Goal: Task Accomplishment & Management: Use online tool/utility

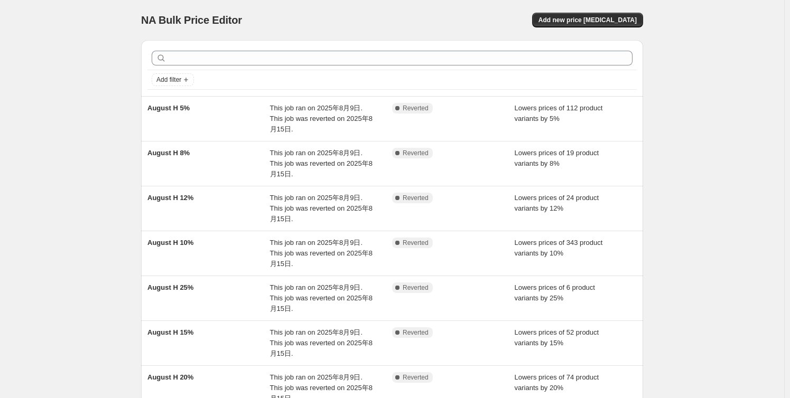
click at [74, 153] on div "NA Bulk Price Editor. This page is ready NA Bulk Price Editor Add new price [ME…" at bounding box center [392, 325] width 784 height 650
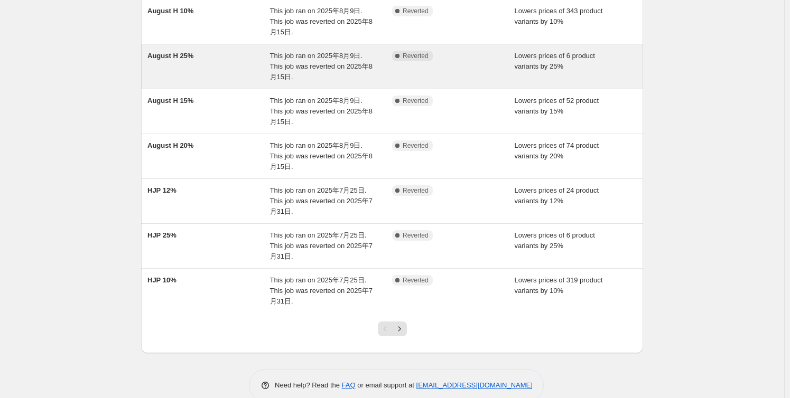
scroll to position [240, 0]
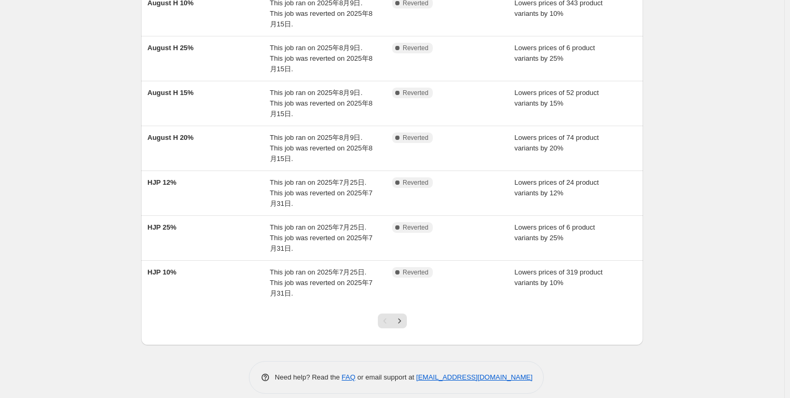
click at [709, 293] on div "NA Bulk Price Editor. This page is ready NA Bulk Price Editor Add new price [ME…" at bounding box center [392, 85] width 784 height 650
click at [49, 193] on div "NA Bulk Price Editor. This page is ready NA Bulk Price Editor Add new price [ME…" at bounding box center [392, 85] width 784 height 650
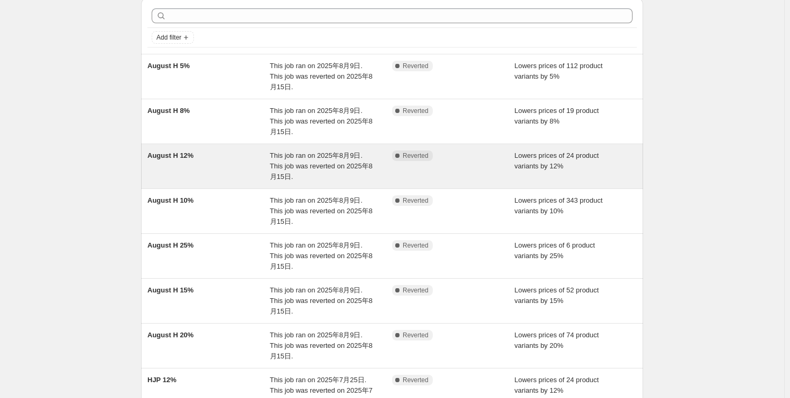
scroll to position [96, 0]
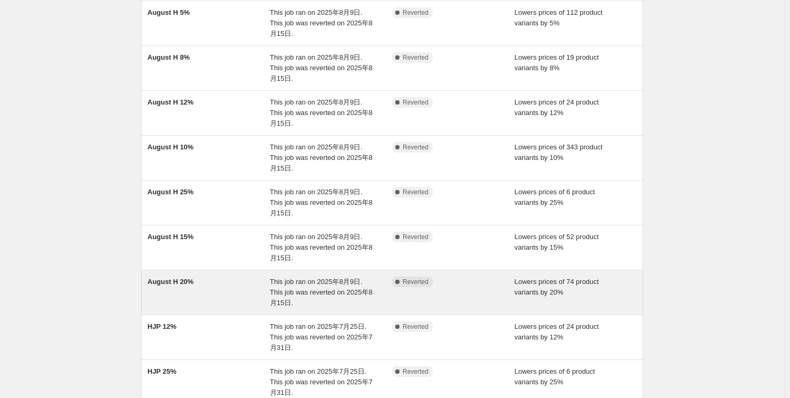
click at [181, 278] on span "August H 20%" at bounding box center [170, 282] width 46 height 8
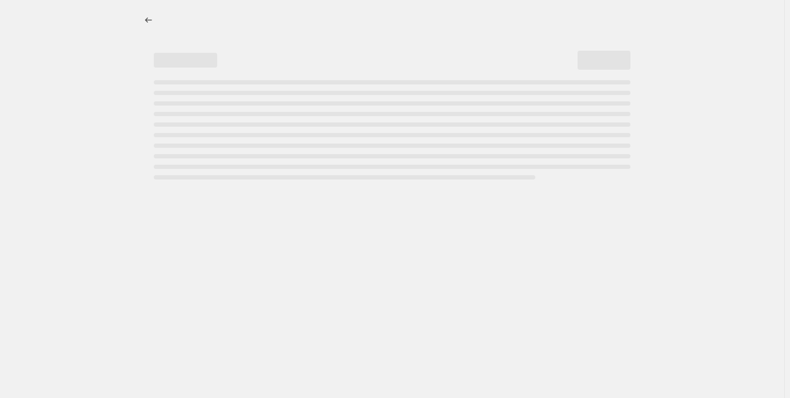
select select "percentage"
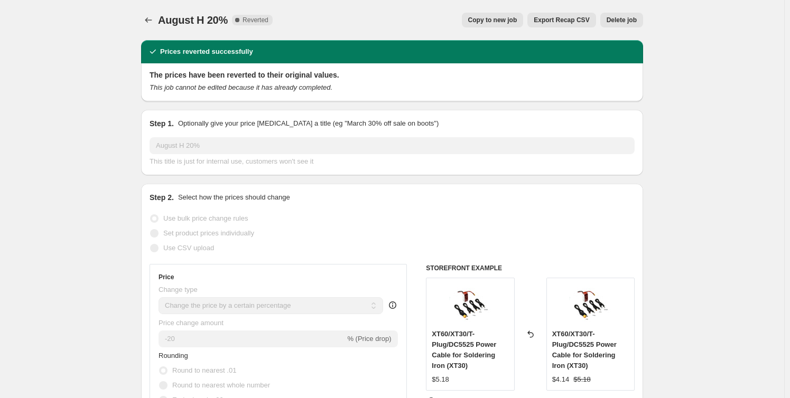
click at [495, 20] on span "Copy to new job" at bounding box center [492, 20] width 49 height 8
select select "percentage"
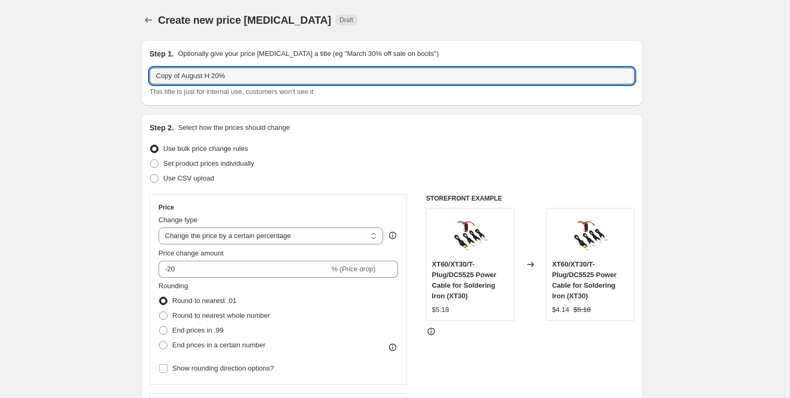
drag, startPoint x: 209, startPoint y: 77, endPoint x: 137, endPoint y: 76, distance: 71.8
click at [355, 115] on div "Step 2. Select how the prices should change Use bulk price change rules Set pro…" at bounding box center [392, 299] width 502 height 371
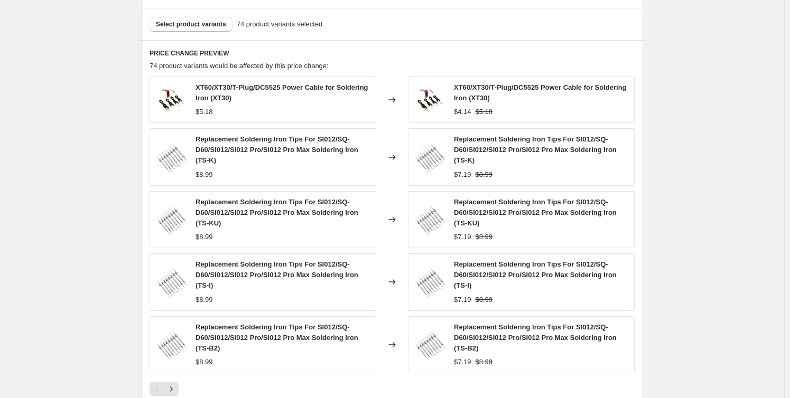
scroll to position [748, 0]
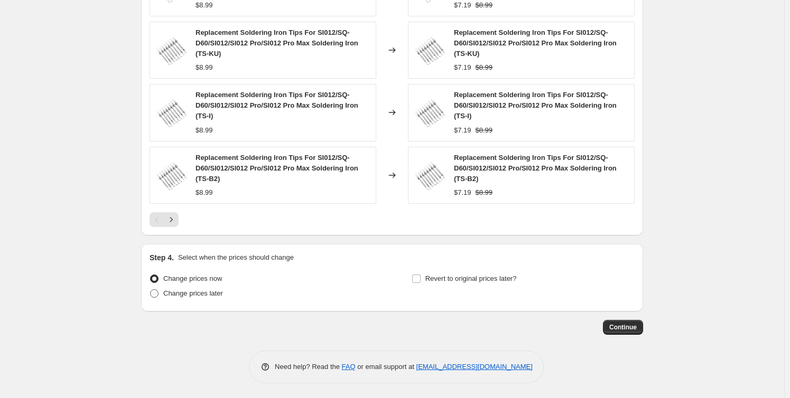
drag, startPoint x: 185, startPoint y: 290, endPoint x: 192, endPoint y: 296, distance: 8.6
click at [185, 291] on span "Change prices later" at bounding box center [193, 293] width 60 height 8
click at [151, 290] on input "Change prices later" at bounding box center [150, 289] width 1 height 1
radio input "true"
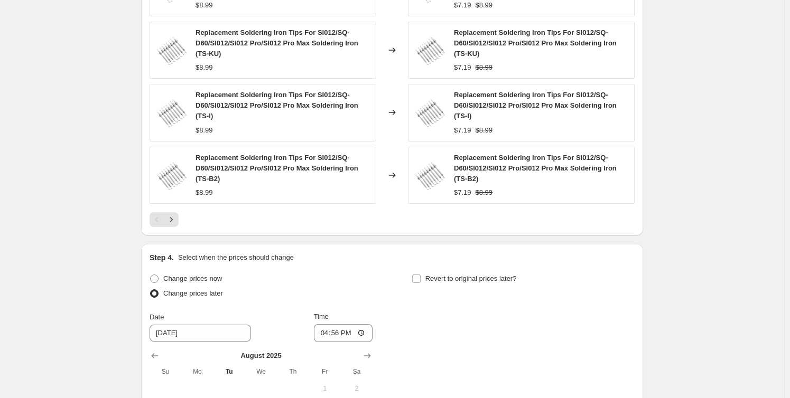
scroll to position [940, 0]
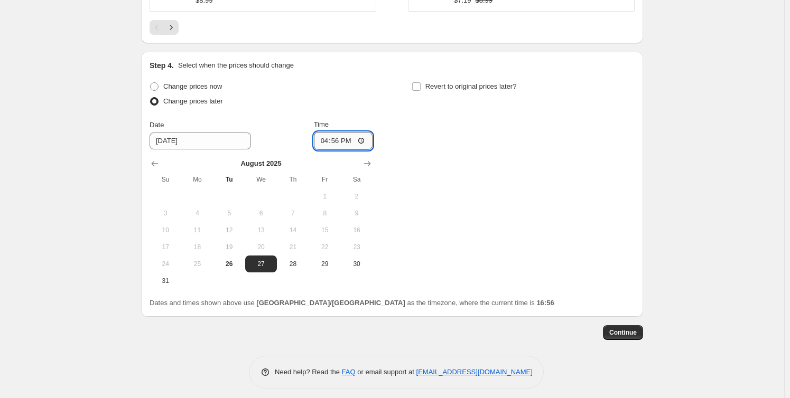
click at [339, 140] on input "16:56" at bounding box center [343, 141] width 59 height 18
type input "17:10"
click at [419, 84] on input "Revert to original prices later?" at bounding box center [416, 86] width 8 height 8
checkbox input "true"
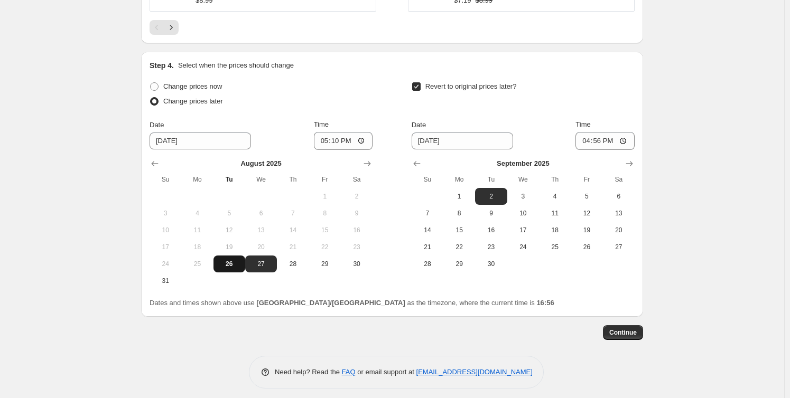
click at [236, 264] on span "26" at bounding box center [229, 264] width 23 height 8
type input "[DATE]"
click at [466, 194] on span "1" at bounding box center [458, 196] width 23 height 8
type input "[DATE]"
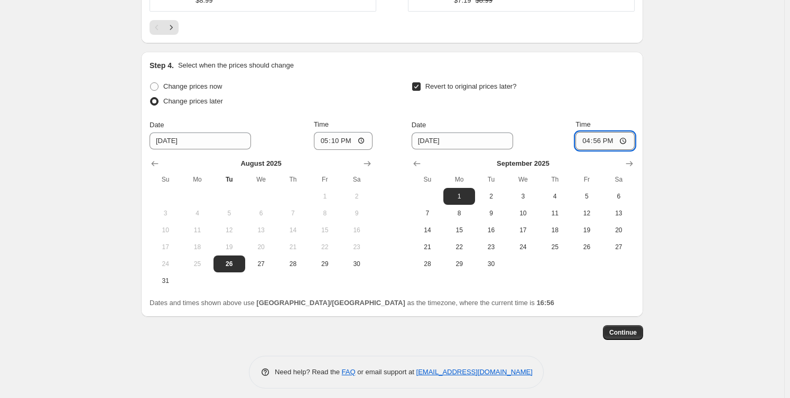
click at [603, 139] on input "16:56" at bounding box center [604, 141] width 59 height 18
type input "10:00"
click at [620, 331] on span "Continue" at bounding box center [622, 333] width 27 height 8
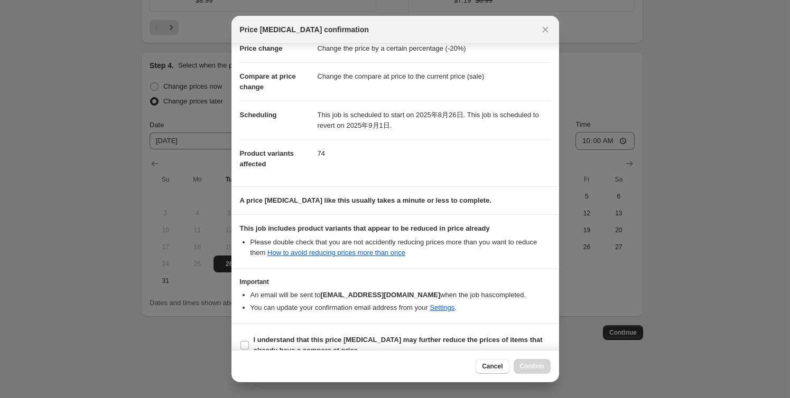
scroll to position [43, 0]
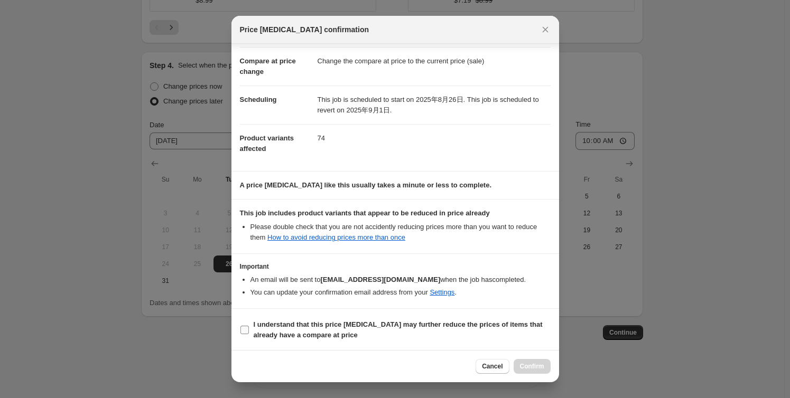
drag, startPoint x: 244, startPoint y: 328, endPoint x: 311, endPoint y: 333, distance: 67.3
click at [244, 328] on input "I understand that this price [MEDICAL_DATA] may further reduce the prices of it…" at bounding box center [244, 330] width 8 height 8
checkbox input "true"
click at [526, 364] on span "Confirm" at bounding box center [532, 366] width 24 height 8
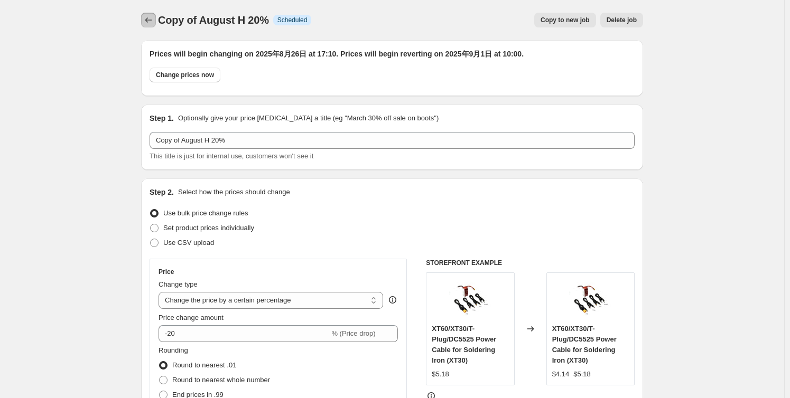
click at [150, 20] on icon "Price change jobs" at bounding box center [148, 20] width 11 height 11
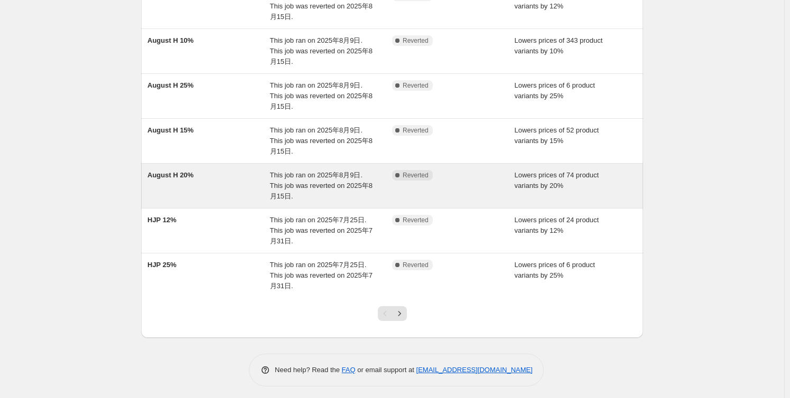
scroll to position [261, 0]
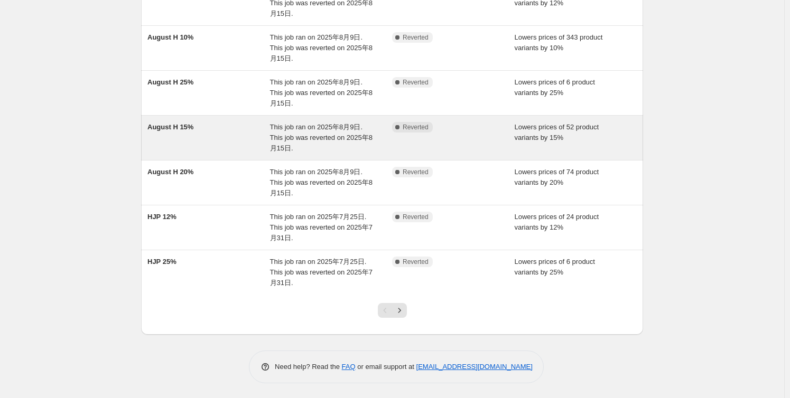
click at [189, 133] on div "August H 15%" at bounding box center [208, 138] width 123 height 32
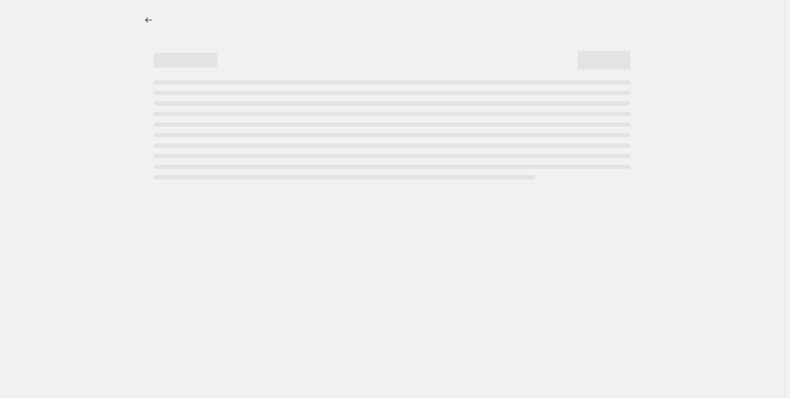
select select "percentage"
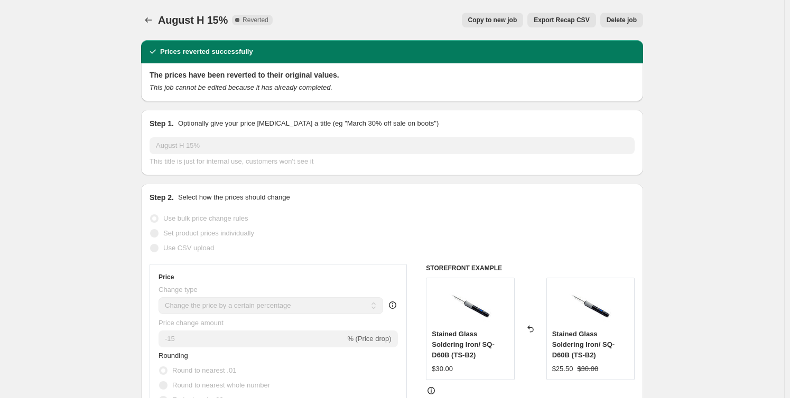
click at [502, 19] on span "Copy to new job" at bounding box center [492, 20] width 49 height 8
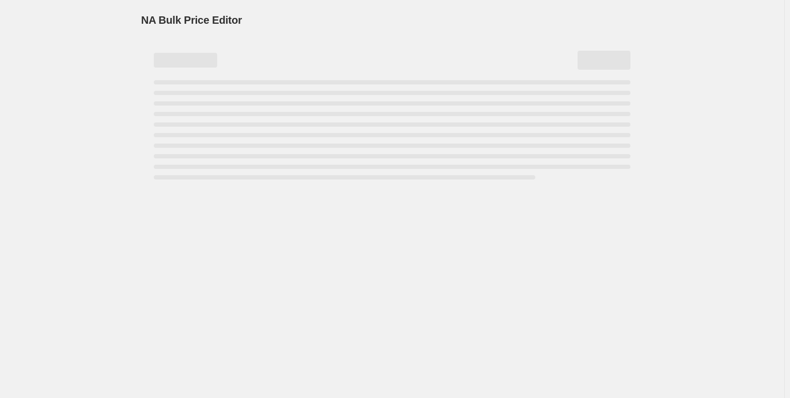
select select "percentage"
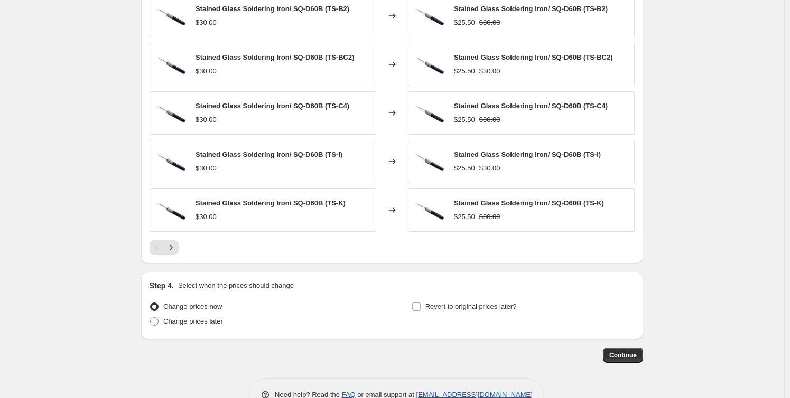
scroll to position [689, 0]
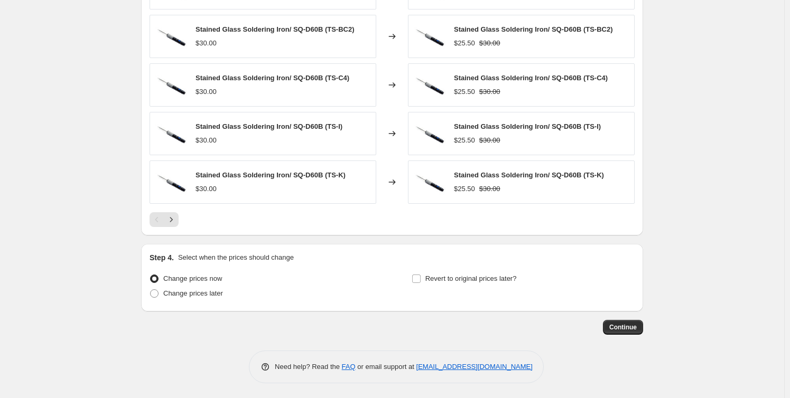
drag, startPoint x: 158, startPoint y: 293, endPoint x: 326, endPoint y: 287, distance: 167.5
click at [158, 292] on span at bounding box center [154, 293] width 8 height 8
click at [151, 290] on input "Change prices later" at bounding box center [150, 289] width 1 height 1
radio input "true"
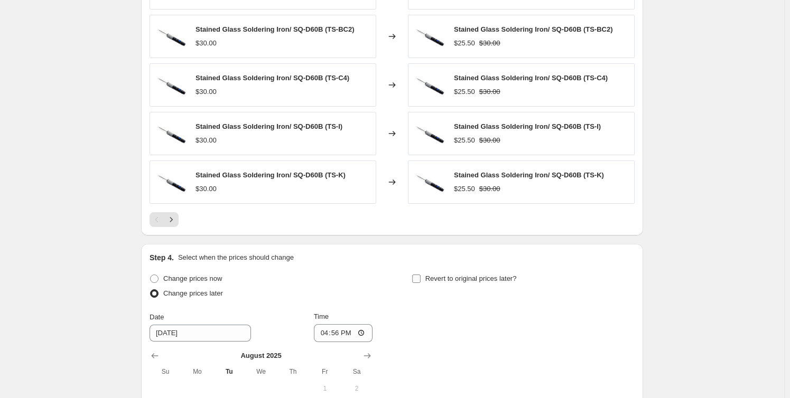
click at [419, 279] on input "Revert to original prices later?" at bounding box center [416, 279] width 8 height 8
checkbox input "true"
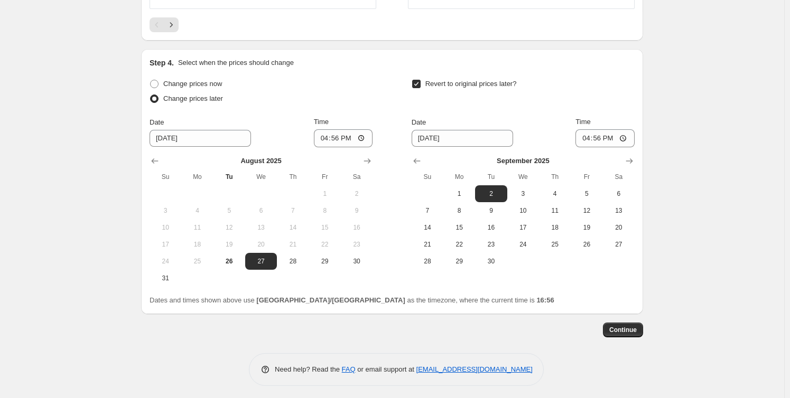
scroll to position [886, 0]
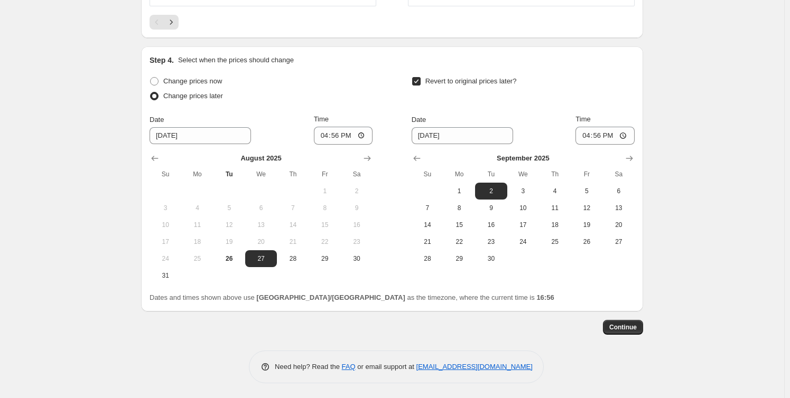
drag, startPoint x: 227, startPoint y: 259, endPoint x: 320, endPoint y: 161, distance: 135.6
click at [226, 259] on span "26" at bounding box center [229, 259] width 23 height 8
type input "[DATE]"
click at [343, 130] on input "16:56" at bounding box center [343, 136] width 59 height 18
type input "17:10"
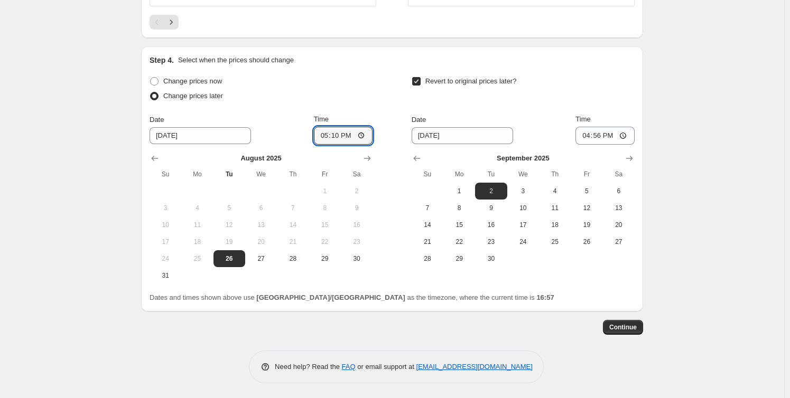
drag, startPoint x: 459, startPoint y: 189, endPoint x: 529, endPoint y: 165, distance: 74.2
click at [460, 188] on span "1" at bounding box center [458, 191] width 23 height 8
type input "[DATE]"
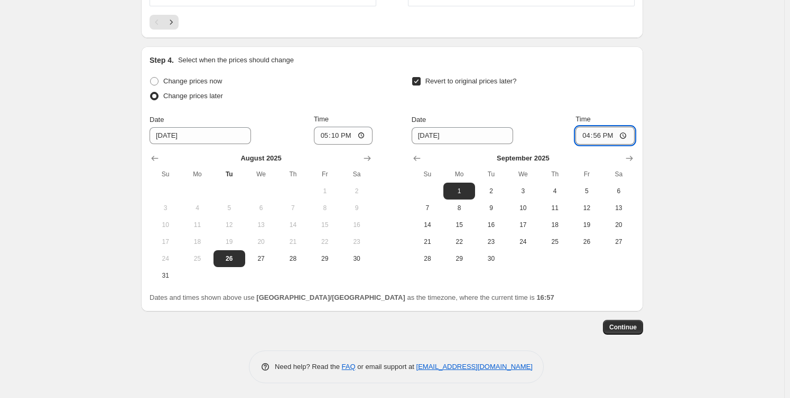
click at [597, 133] on input "16:56" at bounding box center [604, 136] width 59 height 18
type input "10:00"
click at [627, 329] on span "Continue" at bounding box center [622, 327] width 27 height 8
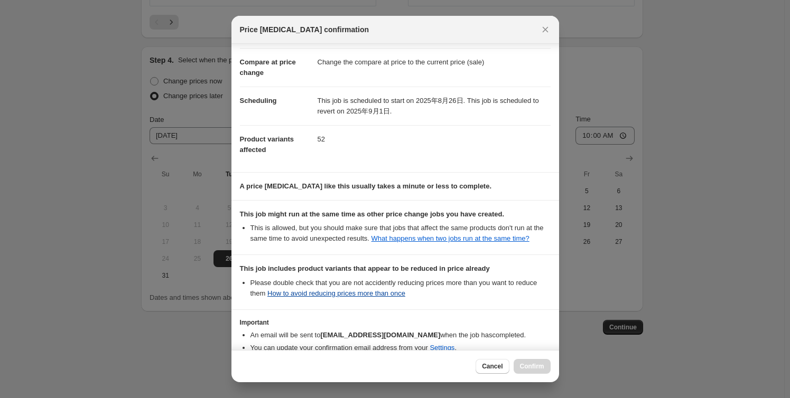
scroll to position [119, 0]
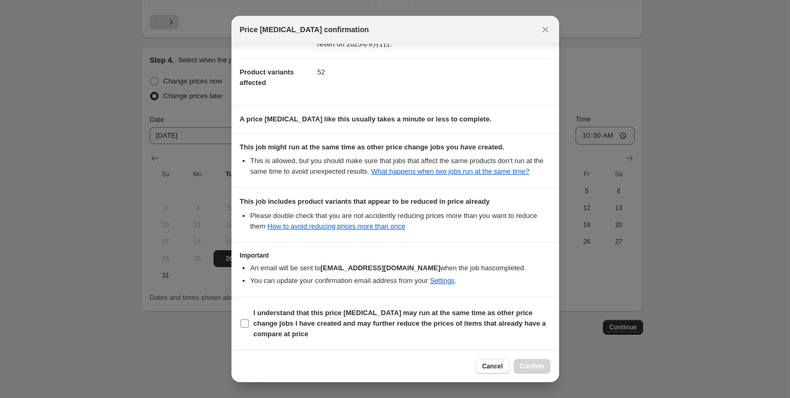
drag, startPoint x: 245, startPoint y: 323, endPoint x: 332, endPoint y: 335, distance: 88.0
click at [247, 323] on input "I understand that this price [MEDICAL_DATA] may run at the same time as other p…" at bounding box center [244, 324] width 8 height 8
checkbox input "true"
click at [534, 367] on span "Confirm" at bounding box center [532, 366] width 24 height 8
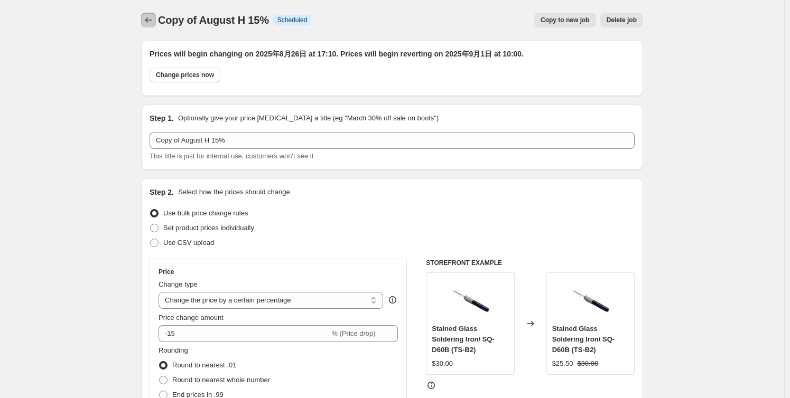
click at [152, 20] on icon "Price change jobs" at bounding box center [148, 20] width 11 height 11
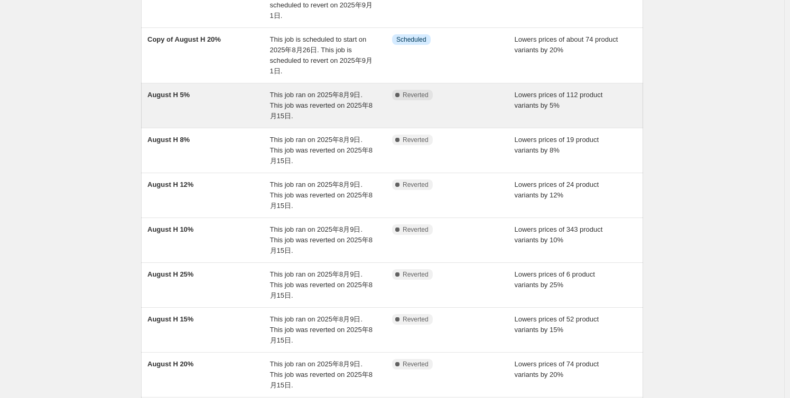
scroll to position [272, 0]
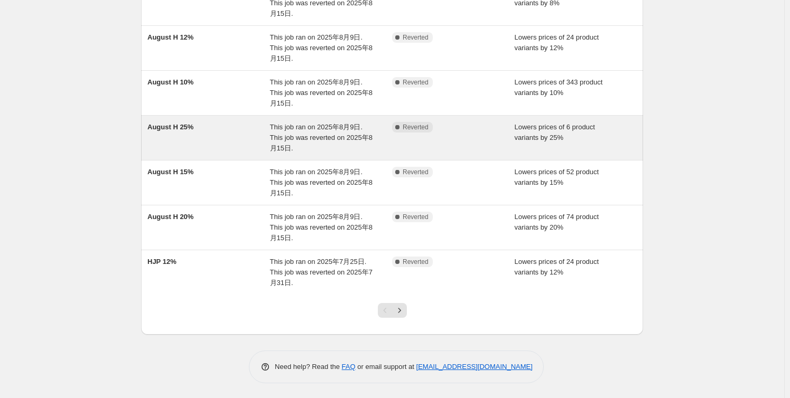
click at [188, 126] on span "August H 25%" at bounding box center [170, 127] width 46 height 8
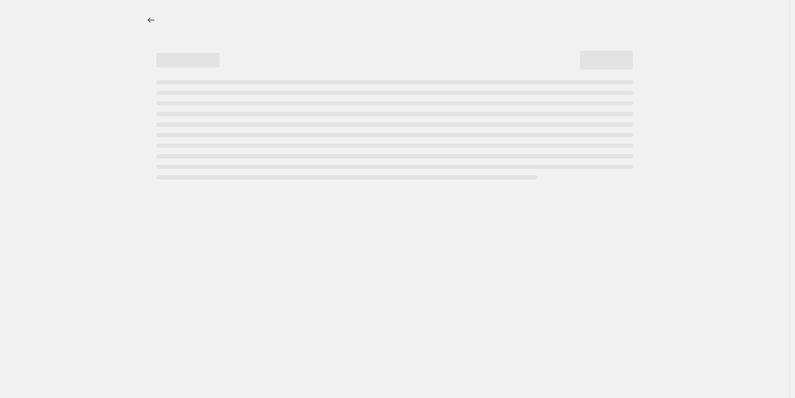
select select "percentage"
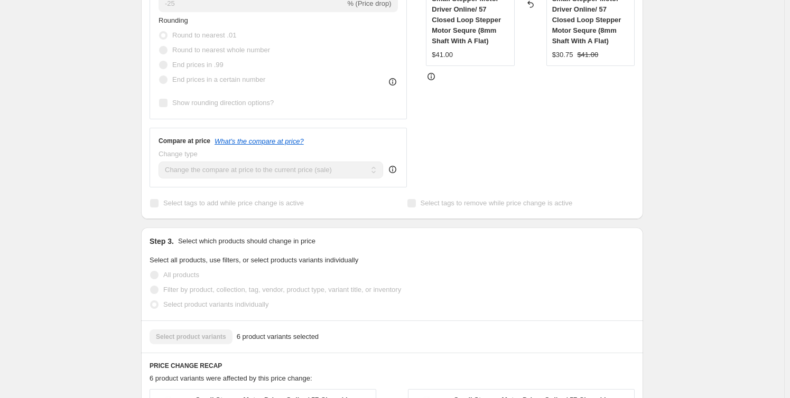
scroll to position [336, 0]
click at [41, 99] on div "August H 25%. This page is ready August H 25% Complete Reverted Copy to new job…" at bounding box center [392, 338] width 784 height 1349
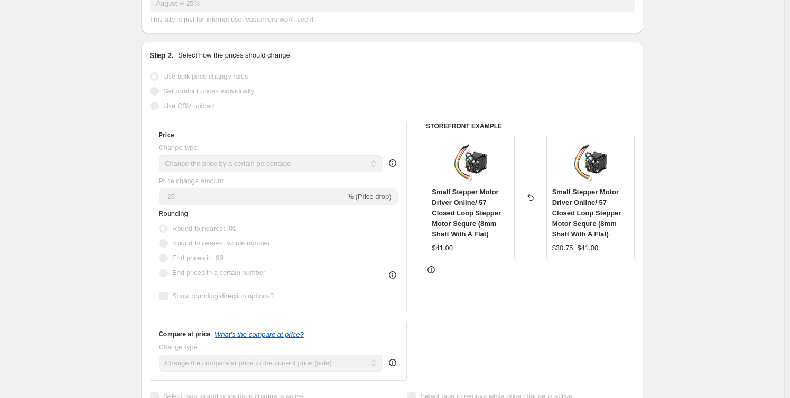
scroll to position [0, 0]
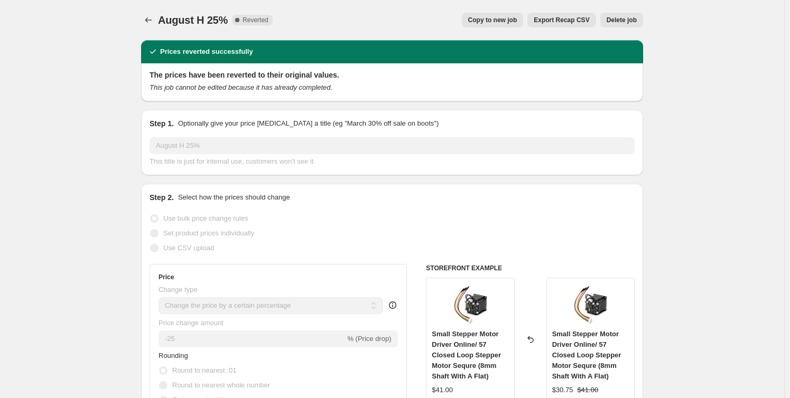
click at [486, 22] on span "Copy to new job" at bounding box center [492, 20] width 49 height 8
select select "percentage"
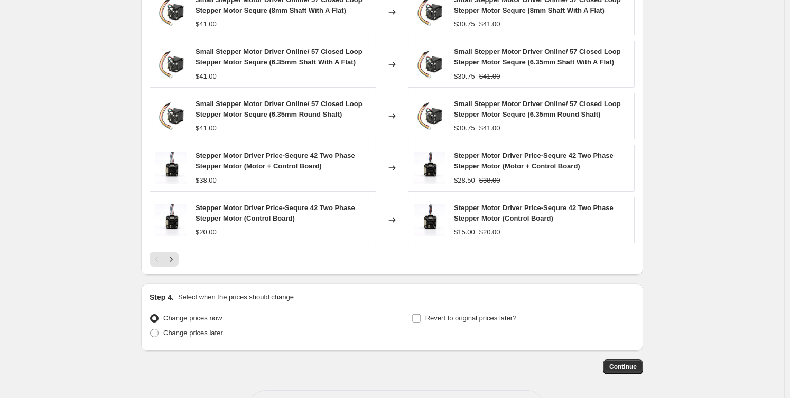
scroll to position [706, 0]
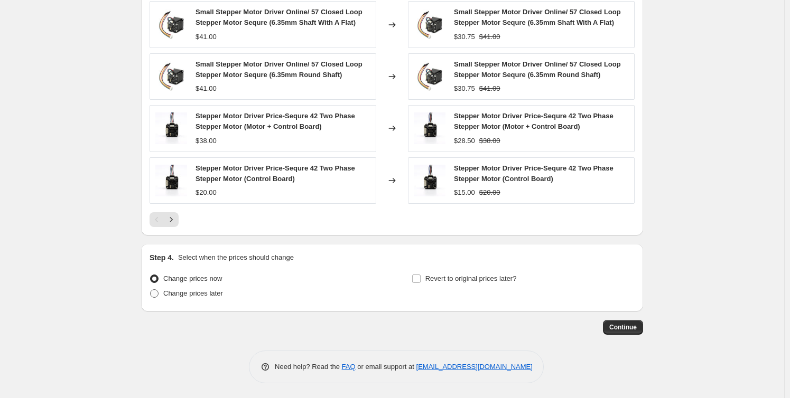
click at [177, 292] on span "Change prices later" at bounding box center [193, 293] width 60 height 8
click at [151, 290] on input "Change prices later" at bounding box center [150, 289] width 1 height 1
radio input "true"
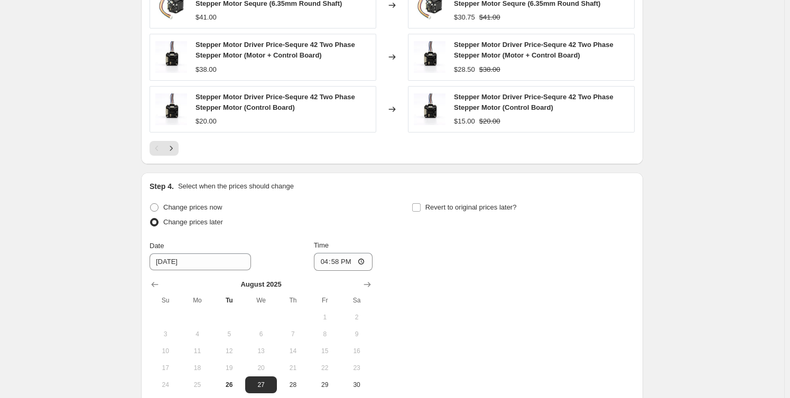
scroll to position [850, 0]
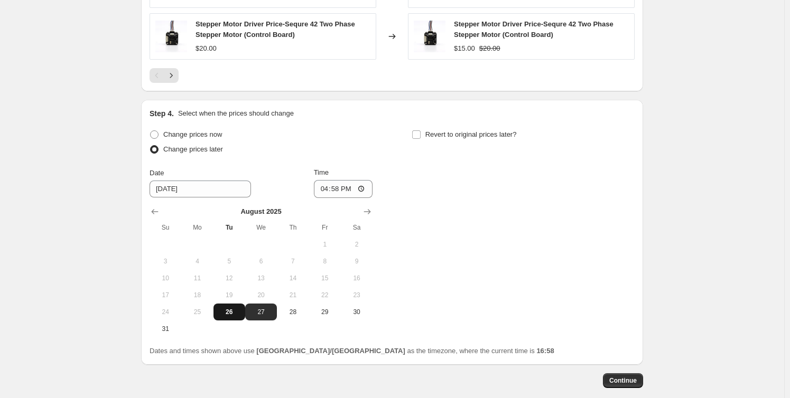
drag, startPoint x: 222, startPoint y: 314, endPoint x: 303, endPoint y: 250, distance: 103.0
click at [224, 312] on span "26" at bounding box center [229, 312] width 23 height 8
type input "[DATE]"
click at [340, 187] on input "16:58" at bounding box center [343, 189] width 59 height 18
type input "17:10"
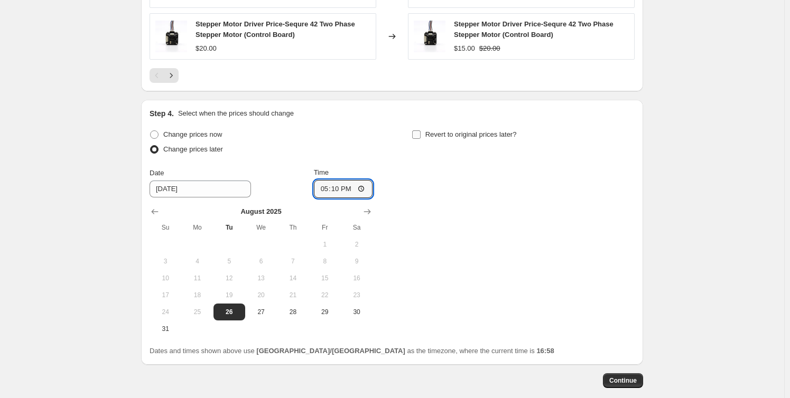
click at [420, 131] on input "Revert to original prices later?" at bounding box center [416, 134] width 8 height 8
checkbox input "true"
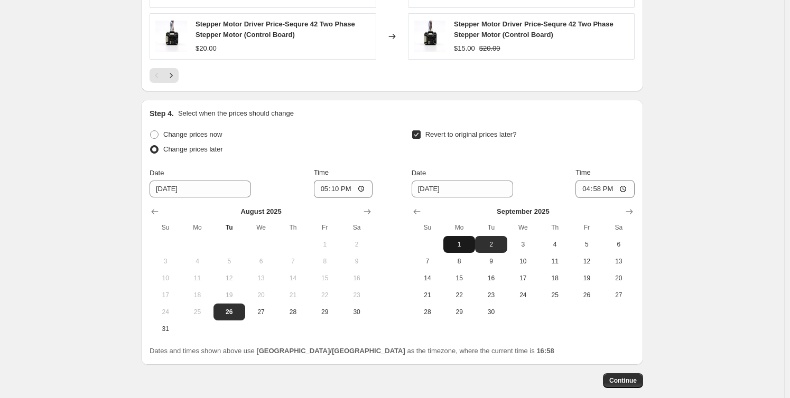
click at [466, 242] on span "1" at bounding box center [458, 244] width 23 height 8
type input "[DATE]"
click at [598, 187] on input "16:58" at bounding box center [604, 189] width 59 height 18
type input "10:00"
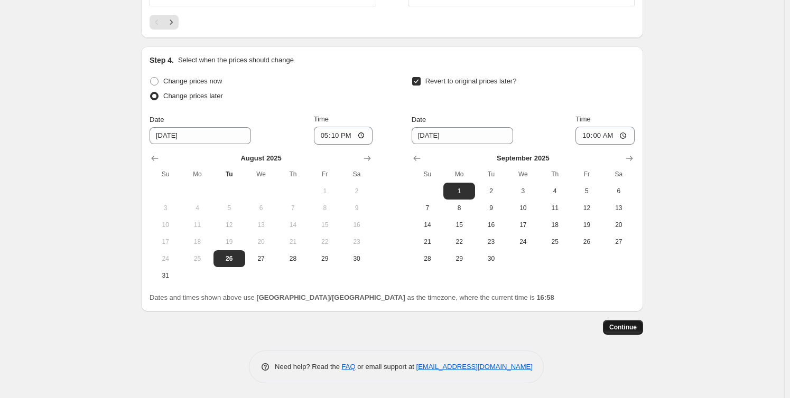
click at [634, 326] on span "Continue" at bounding box center [622, 327] width 27 height 8
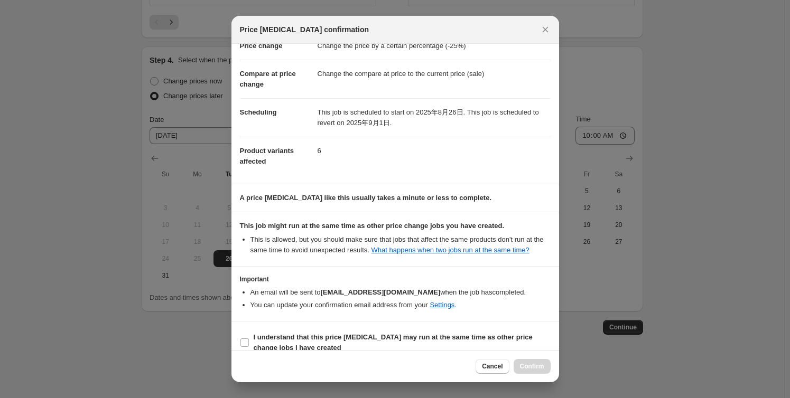
scroll to position [54, 0]
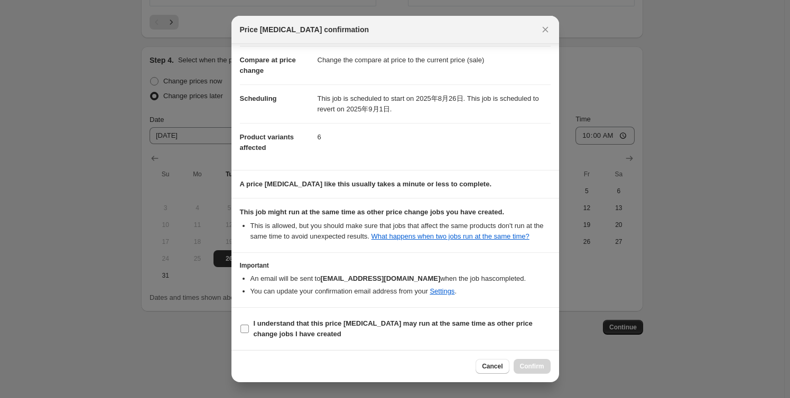
drag, startPoint x: 247, startPoint y: 330, endPoint x: 305, endPoint y: 330, distance: 58.6
click at [247, 330] on input "I understand that this price [MEDICAL_DATA] may run at the same time as other p…" at bounding box center [244, 329] width 8 height 8
checkbox input "true"
click at [525, 363] on span "Confirm" at bounding box center [532, 366] width 24 height 8
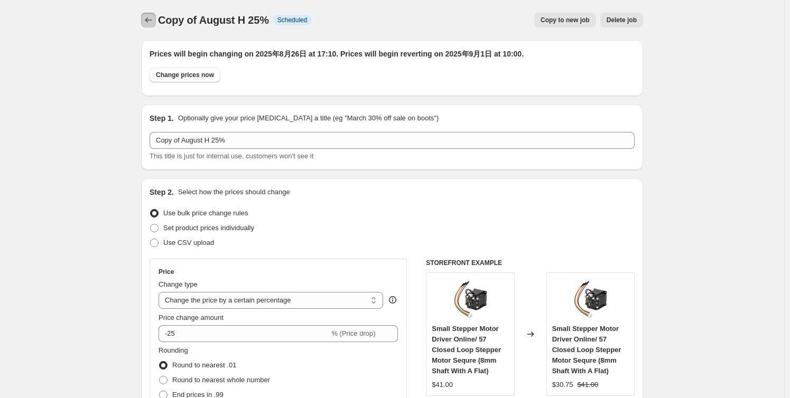
click at [151, 21] on icon "Price change jobs" at bounding box center [148, 20] width 11 height 11
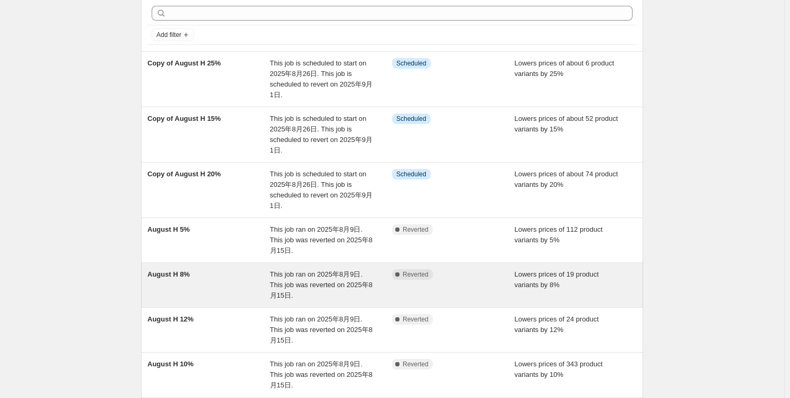
scroll to position [144, 0]
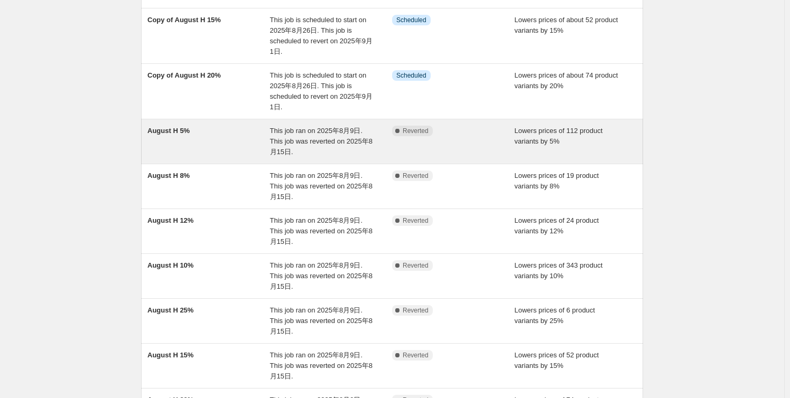
click at [179, 131] on span "August H 5%" at bounding box center [168, 131] width 42 height 8
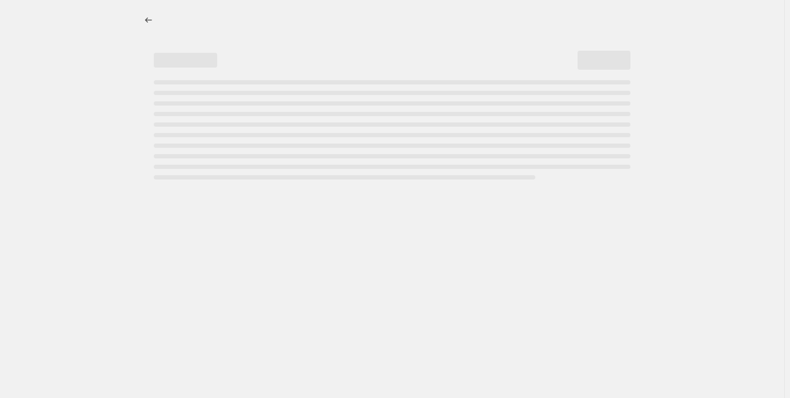
select select "percentage"
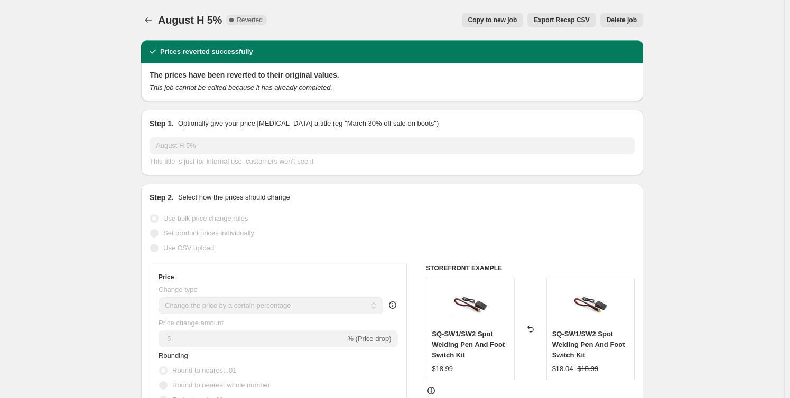
click at [493, 19] on span "Copy to new job" at bounding box center [492, 20] width 49 height 8
select select "percentage"
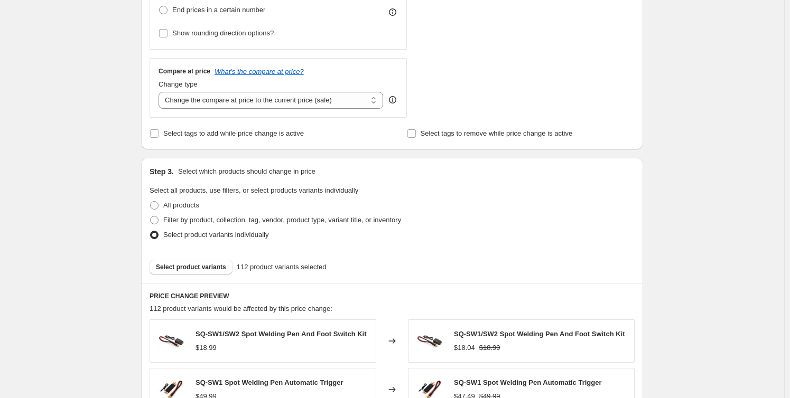
scroll to position [336, 0]
click at [219, 258] on div "Select product variants 112 product variants selected" at bounding box center [392, 266] width 502 height 32
click at [217, 263] on span "Select product variants" at bounding box center [191, 267] width 70 height 8
click at [194, 267] on span "Select product variants" at bounding box center [191, 267] width 70 height 8
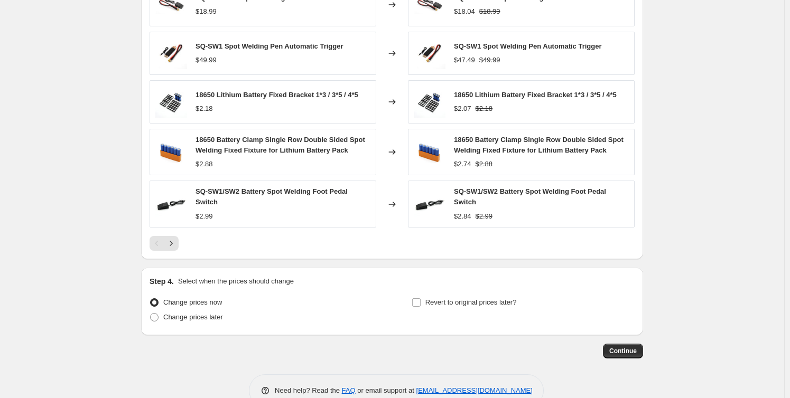
scroll to position [699, 0]
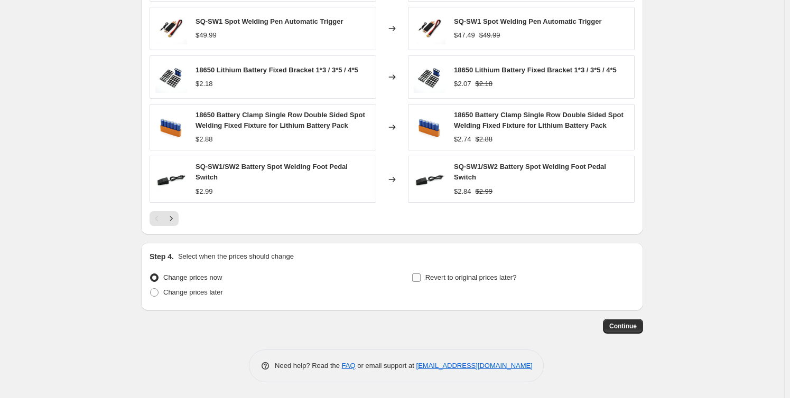
click at [420, 276] on input "Revert to original prices later?" at bounding box center [416, 278] width 8 height 8
checkbox input "true"
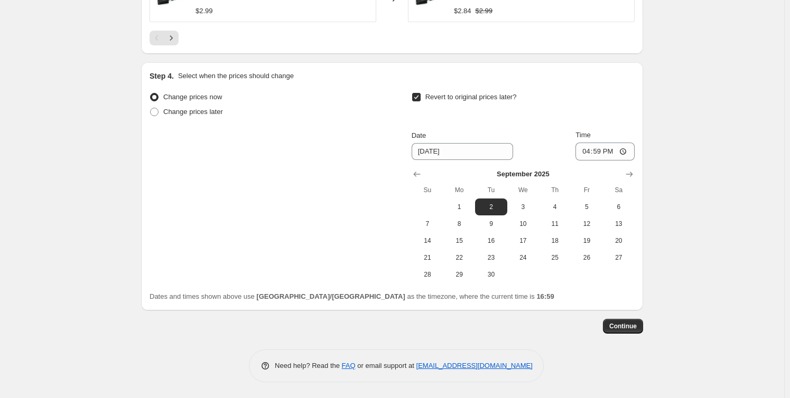
scroll to position [879, 0]
drag, startPoint x: 194, startPoint y: 110, endPoint x: 198, endPoint y: 120, distance: 10.9
click at [194, 110] on span "Change prices later" at bounding box center [193, 112] width 60 height 8
click at [151, 108] on input "Change prices later" at bounding box center [150, 108] width 1 height 1
radio input "true"
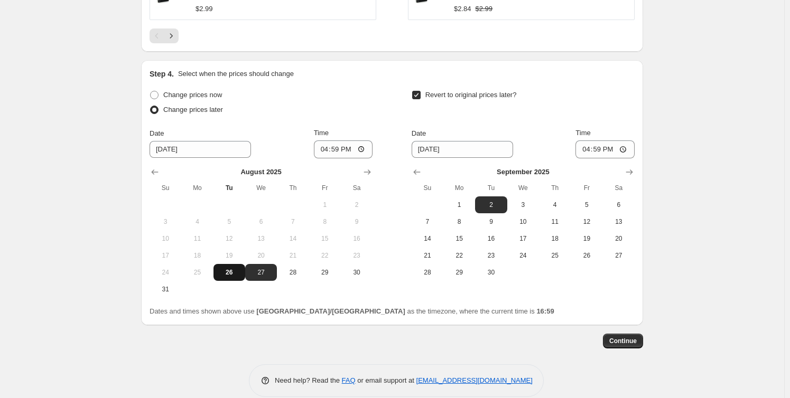
click at [235, 270] on span "26" at bounding box center [229, 272] width 23 height 8
type input "[DATE]"
click at [339, 146] on input "16:59" at bounding box center [343, 150] width 59 height 18
type input "17:10"
click at [462, 204] on span "1" at bounding box center [458, 205] width 23 height 8
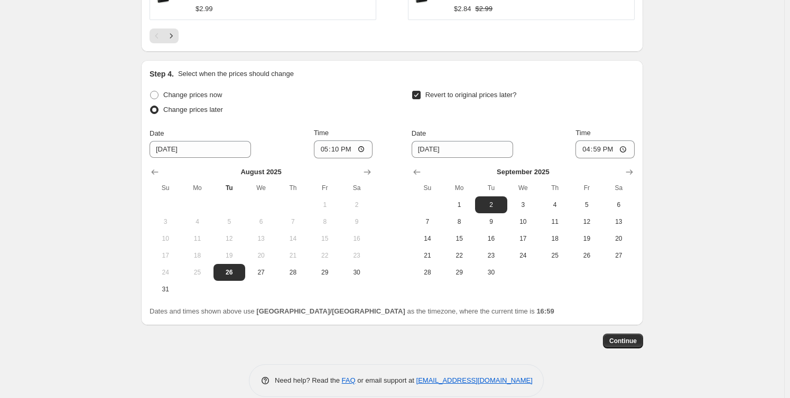
type input "[DATE]"
click at [602, 149] on input "16:59" at bounding box center [604, 150] width 59 height 18
type input "10:00"
click at [626, 339] on span "Continue" at bounding box center [622, 341] width 27 height 8
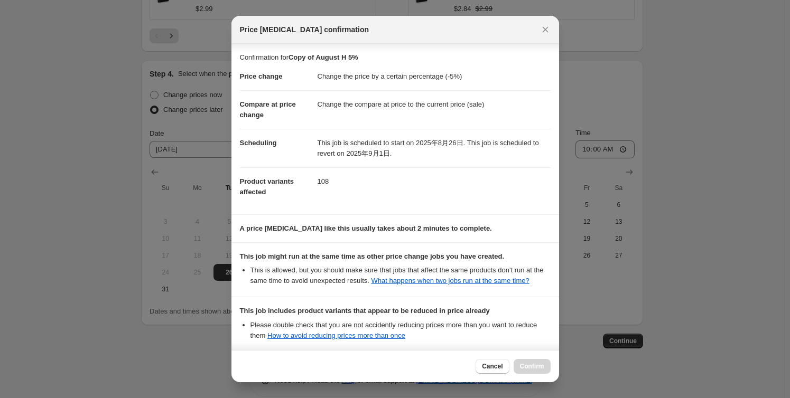
scroll to position [119, 0]
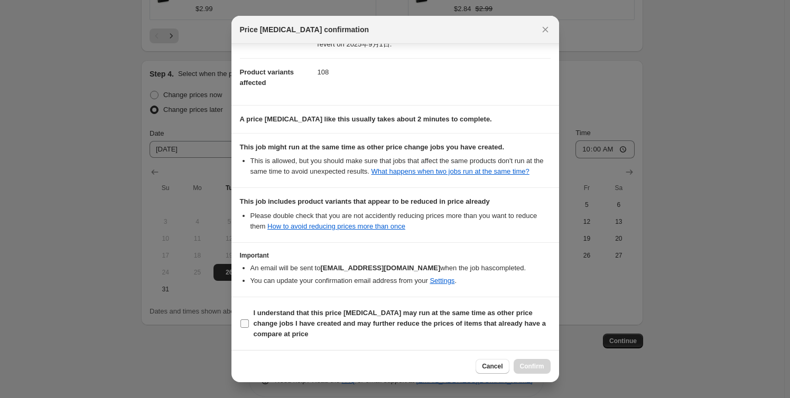
click at [245, 324] on input "I understand that this price [MEDICAL_DATA] may run at the same time as other p…" at bounding box center [244, 324] width 8 height 8
checkbox input "true"
click at [528, 371] on button "Confirm" at bounding box center [531, 366] width 37 height 15
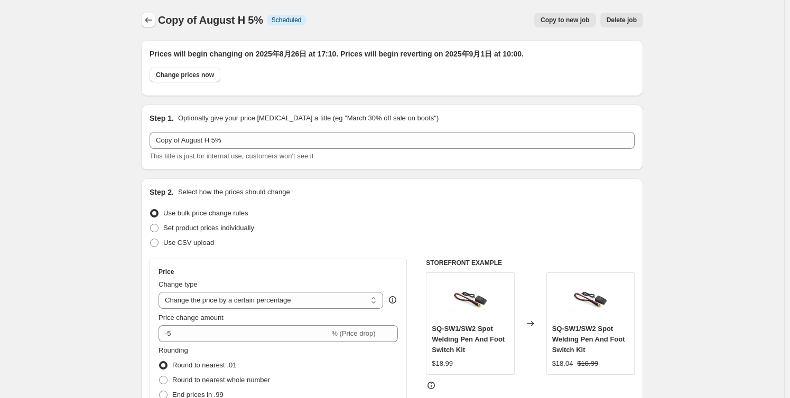
click at [154, 18] on icon "Price change jobs" at bounding box center [148, 20] width 11 height 11
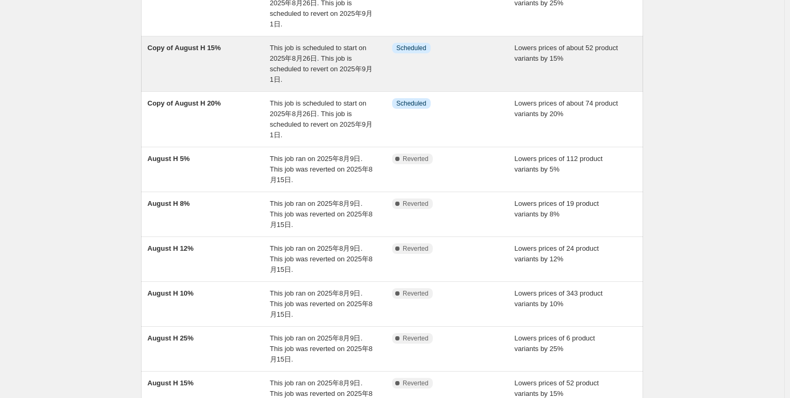
scroll to position [192, 0]
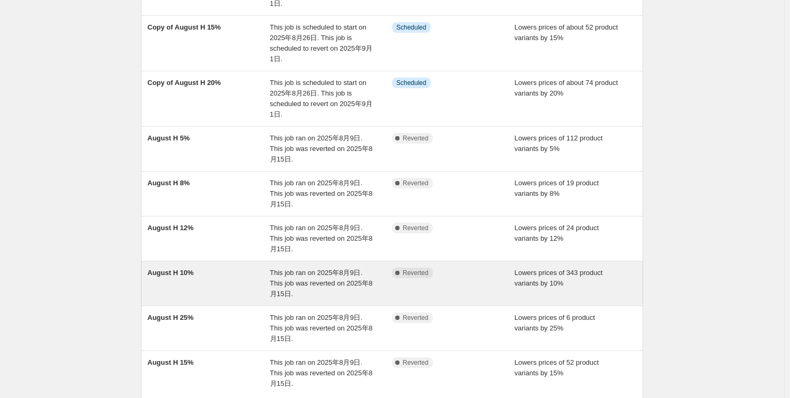
click at [201, 268] on div "August H 10%" at bounding box center [208, 284] width 123 height 32
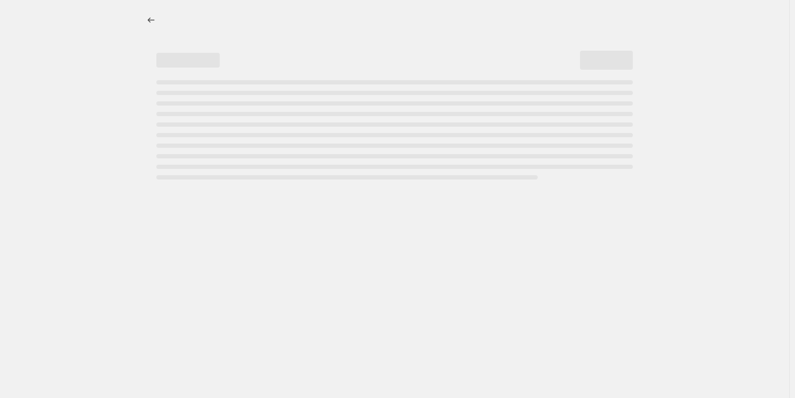
select select "percentage"
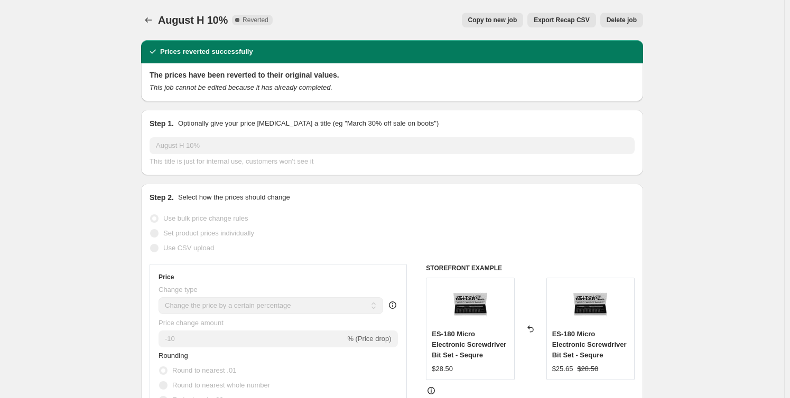
click at [501, 16] on span "Copy to new job" at bounding box center [492, 20] width 49 height 8
select select "percentage"
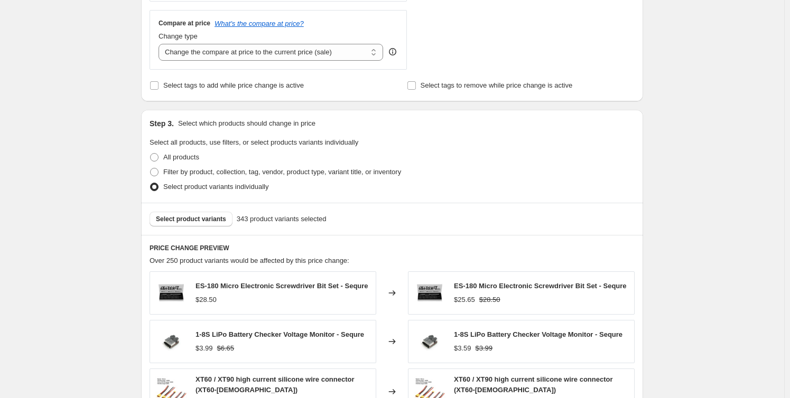
scroll to position [384, 0]
click at [208, 218] on span "Select product variants" at bounding box center [191, 218] width 70 height 8
click at [191, 214] on span "Select product variants" at bounding box center [191, 218] width 70 height 8
drag, startPoint x: 543, startPoint y: 172, endPoint x: 493, endPoint y: 192, distance: 53.4
click at [543, 172] on div "Filter by product, collection, tag, vendor, product type, variant title, or inv…" at bounding box center [391, 171] width 485 height 15
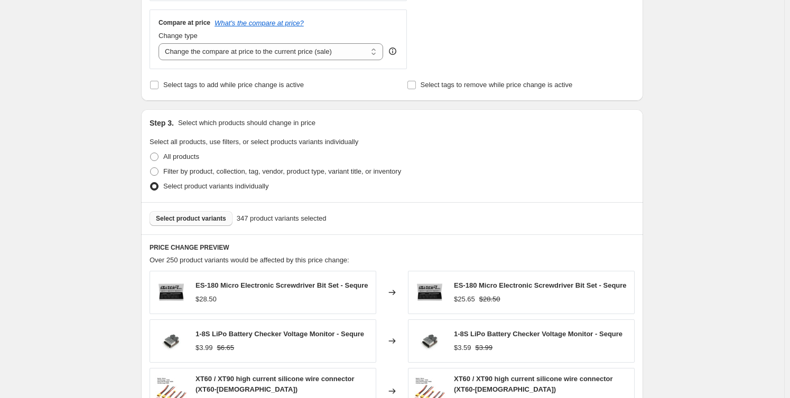
click at [198, 220] on span "Select product variants" at bounding box center [191, 218] width 70 height 8
click at [204, 216] on span "Select product variants" at bounding box center [191, 218] width 70 height 8
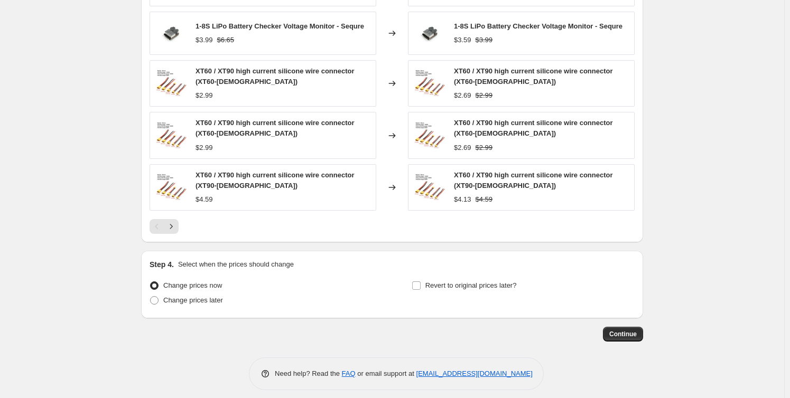
scroll to position [703, 0]
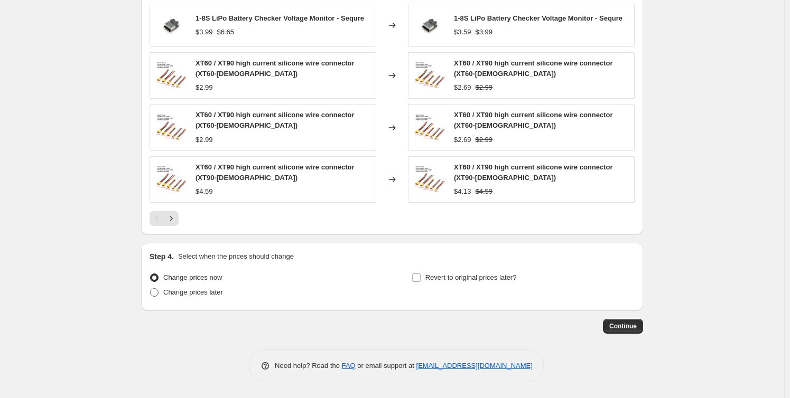
click at [154, 295] on span at bounding box center [154, 292] width 8 height 8
click at [151, 289] on input "Change prices later" at bounding box center [150, 288] width 1 height 1
radio input "true"
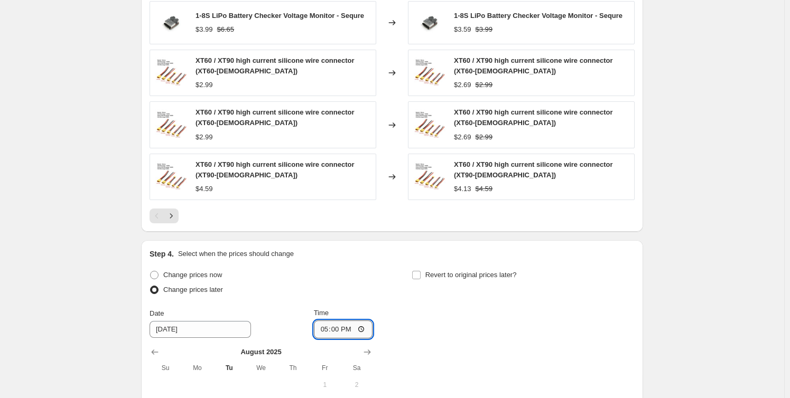
click at [336, 328] on input "17:00" at bounding box center [343, 330] width 59 height 18
type input "10:00"
click at [336, 328] on input "Time" at bounding box center [343, 330] width 59 height 18
type input "17:10"
click at [418, 276] on input "Revert to original prices later?" at bounding box center [416, 275] width 8 height 8
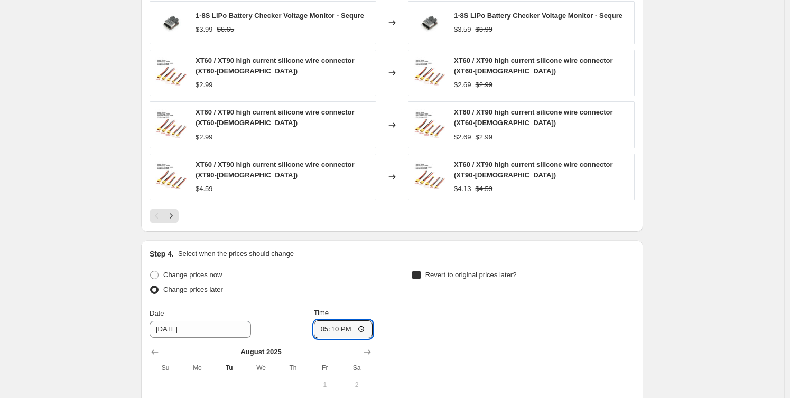
checkbox input "true"
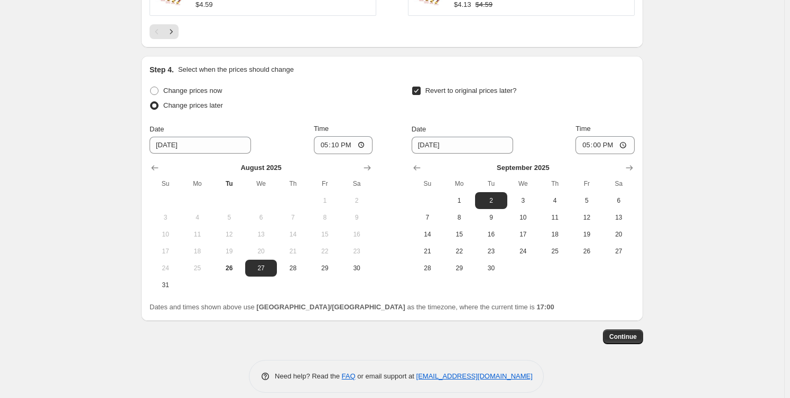
scroll to position [894, 0]
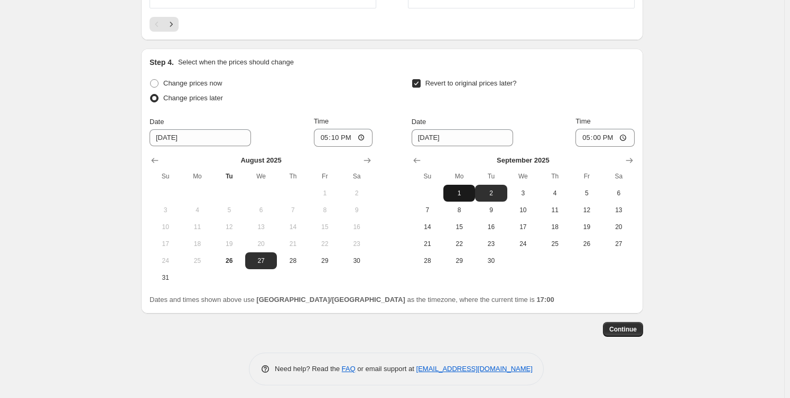
click at [468, 194] on span "1" at bounding box center [458, 193] width 23 height 8
type input "[DATE]"
click at [226, 262] on span "26" at bounding box center [229, 261] width 23 height 8
type input "[DATE]"
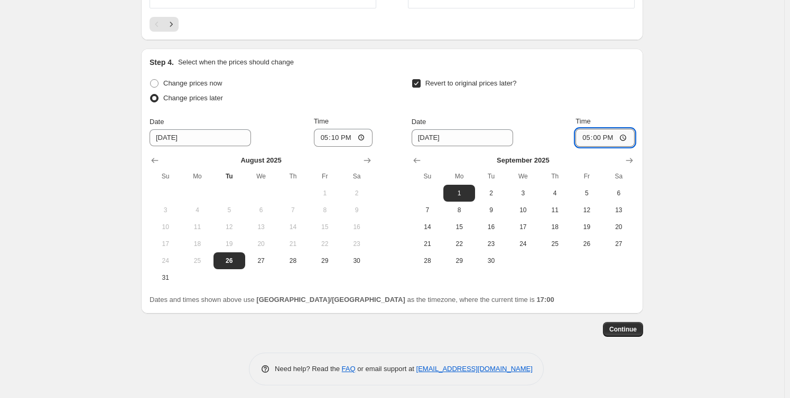
click at [597, 137] on input "17:00" at bounding box center [604, 138] width 59 height 18
type input "10:00"
click at [635, 336] on button "Continue" at bounding box center [623, 329] width 40 height 15
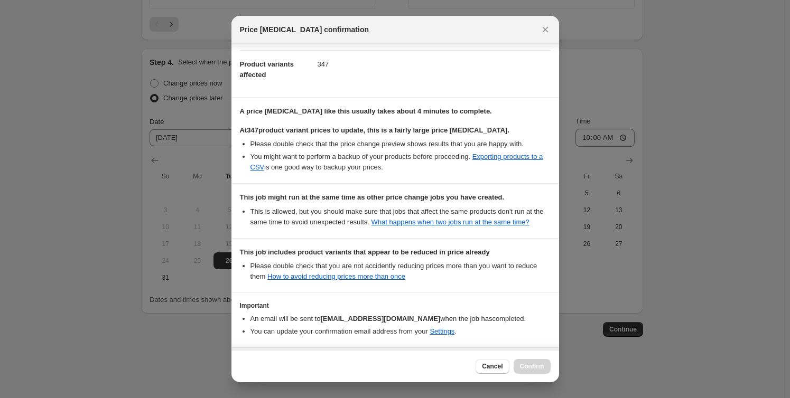
scroll to position [188, 0]
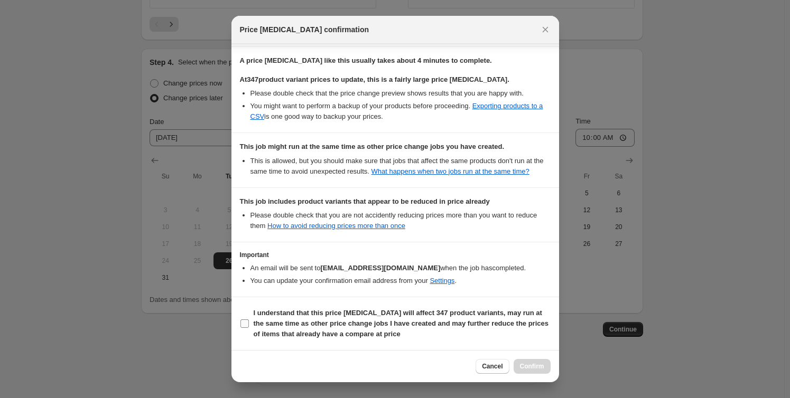
click at [245, 321] on input "I understand that this price [MEDICAL_DATA] will affect 347 product variants, m…" at bounding box center [244, 324] width 8 height 8
checkbox input "true"
click at [530, 371] on button "Confirm" at bounding box center [531, 366] width 37 height 15
click at [534, 368] on div "Cancel Loading Confirm" at bounding box center [512, 366] width 74 height 15
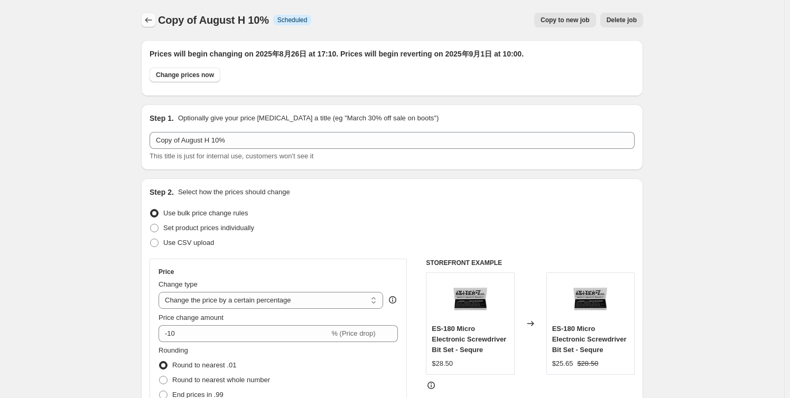
click at [154, 19] on icon "Price change jobs" at bounding box center [148, 20] width 11 height 11
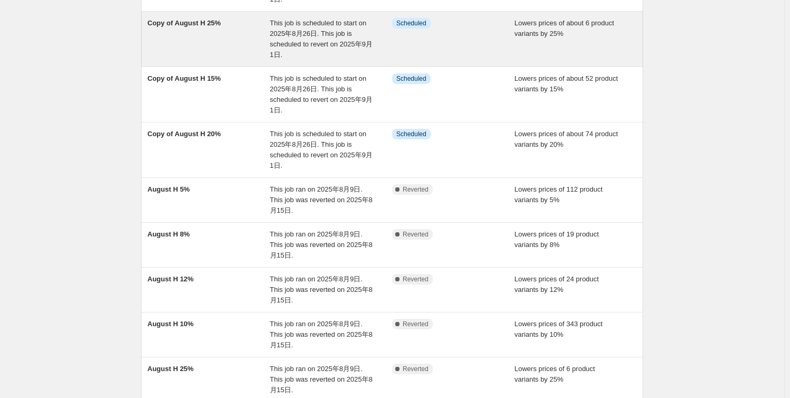
scroll to position [240, 0]
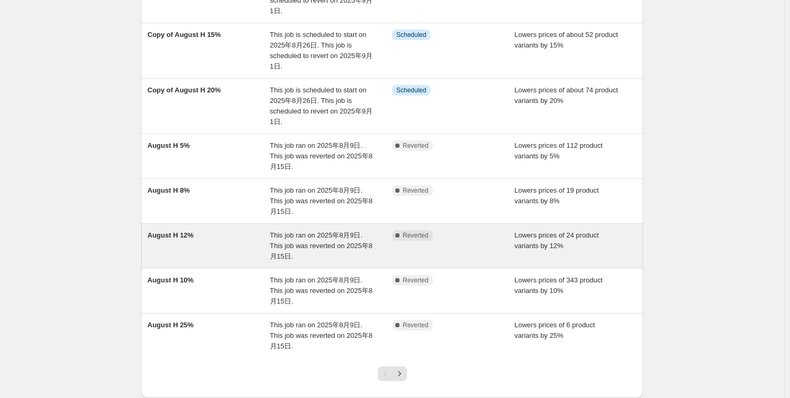
click at [186, 237] on span "August H 12%" at bounding box center [170, 235] width 46 height 8
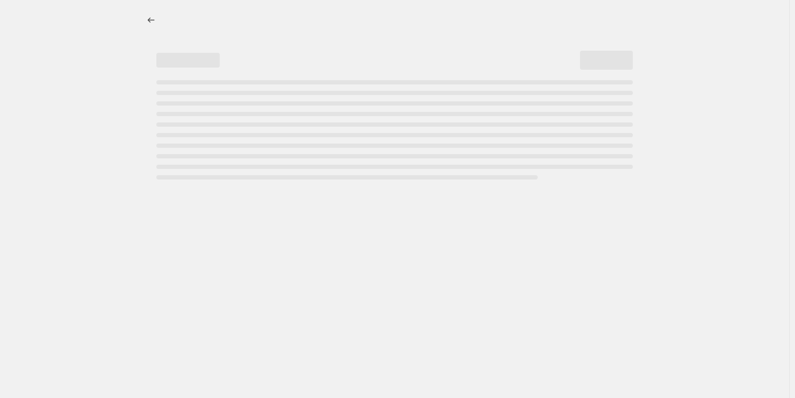
select select "percentage"
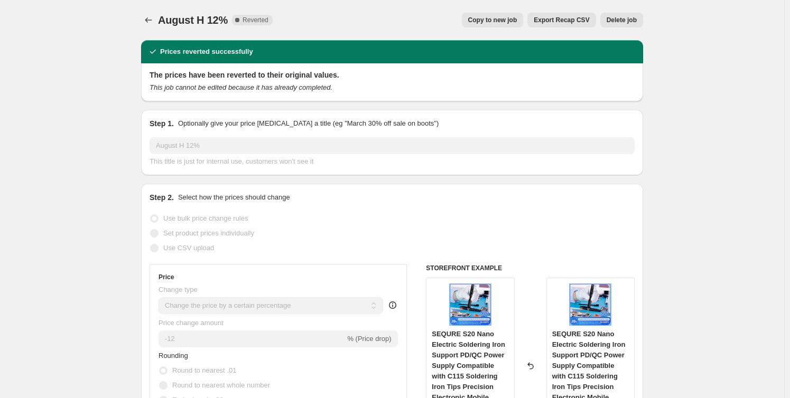
click at [477, 23] on span "Copy to new job" at bounding box center [492, 20] width 49 height 8
select select "percentage"
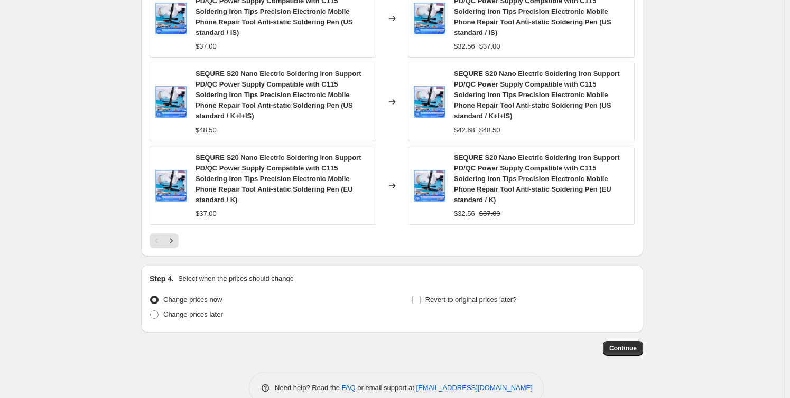
scroll to position [864, 0]
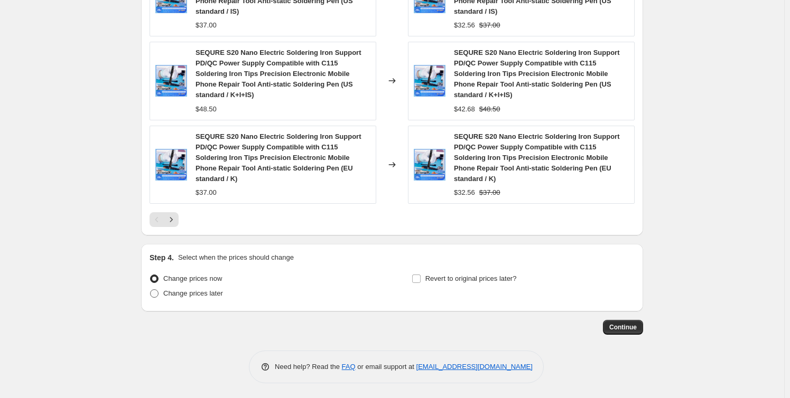
drag, startPoint x: 162, startPoint y: 291, endPoint x: 185, endPoint y: 291, distance: 22.7
click at [163, 291] on label "Change prices later" at bounding box center [185, 293] width 73 height 15
click at [151, 290] on input "Change prices later" at bounding box center [150, 289] width 1 height 1
radio input "true"
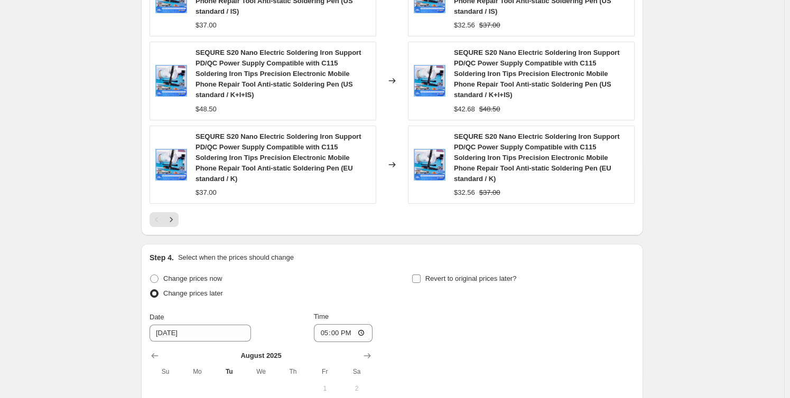
click at [417, 277] on input "Revert to original prices later?" at bounding box center [416, 279] width 8 height 8
checkbox input "true"
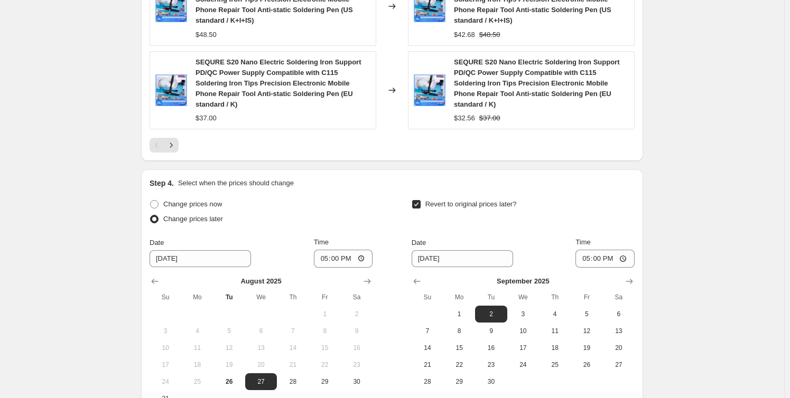
scroll to position [1056, 0]
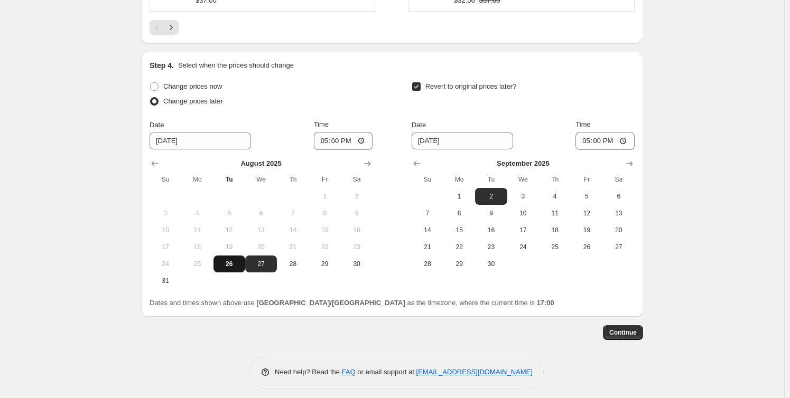
click at [235, 261] on span "26" at bounding box center [229, 264] width 23 height 8
type input "[DATE]"
click at [342, 135] on input "17:00" at bounding box center [343, 141] width 59 height 18
type input "17:10"
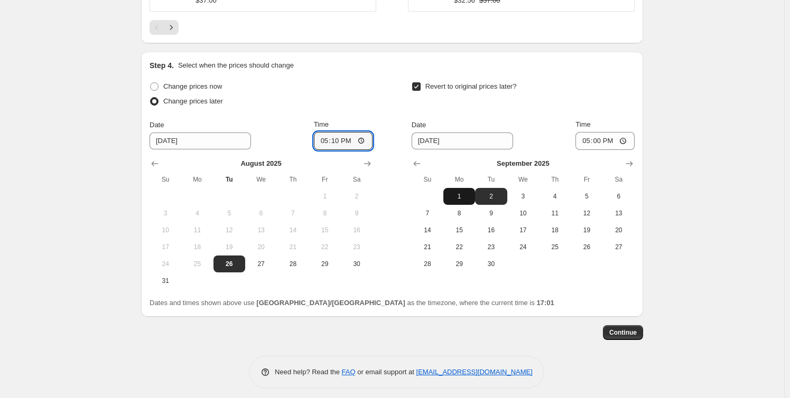
click at [471, 194] on span "1" at bounding box center [458, 196] width 23 height 8
type input "[DATE]"
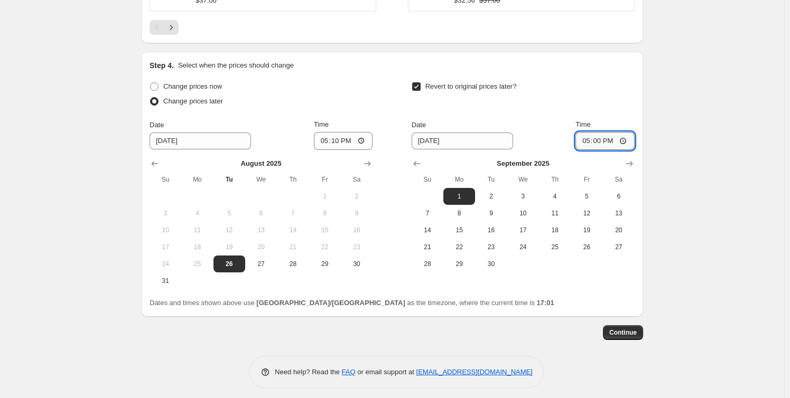
click at [601, 137] on input "17:00" at bounding box center [604, 141] width 59 height 18
type input "10:00"
click at [626, 335] on span "Continue" at bounding box center [622, 333] width 27 height 8
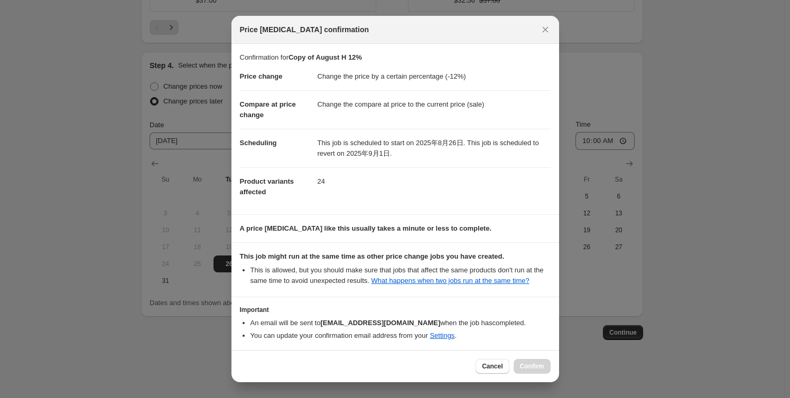
scroll to position [54, 0]
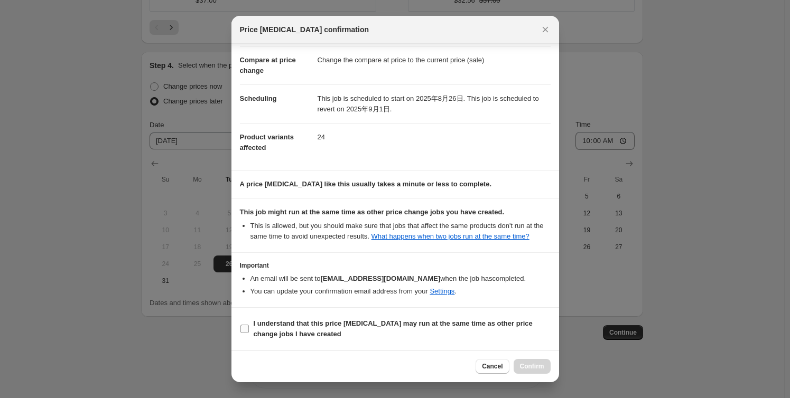
click at [244, 332] on input "I understand that this price [MEDICAL_DATA] may run at the same time as other p…" at bounding box center [244, 329] width 8 height 8
checkbox input "true"
click at [531, 363] on span "Confirm" at bounding box center [532, 366] width 24 height 8
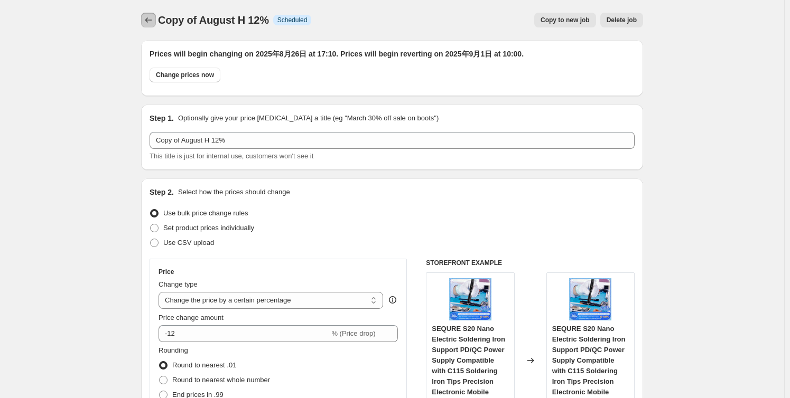
click at [150, 15] on icon "Price change jobs" at bounding box center [148, 20] width 11 height 11
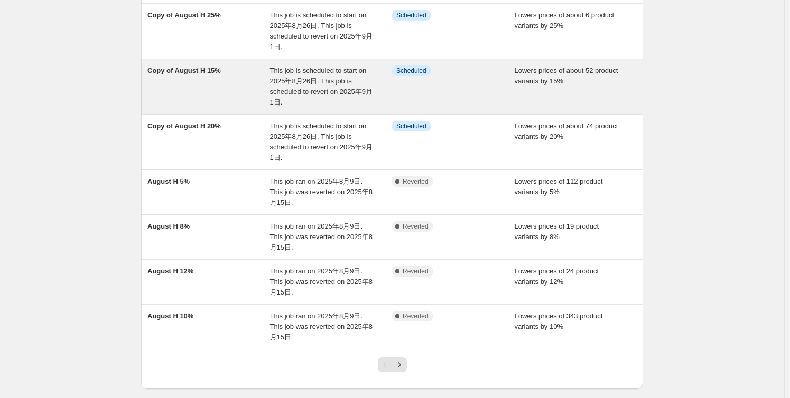
scroll to position [218, 0]
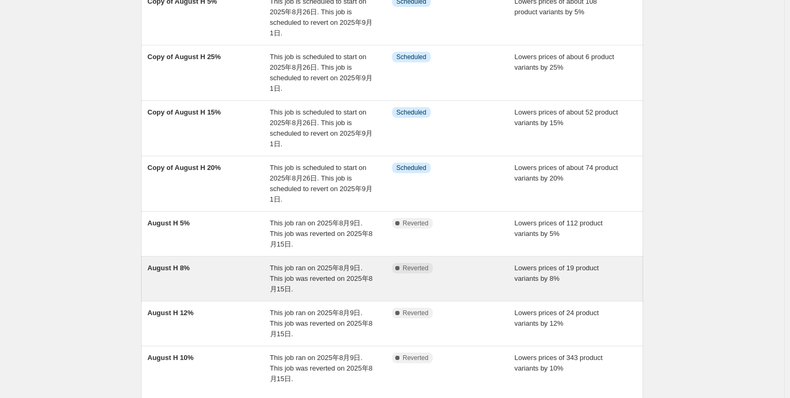
click at [189, 267] on span "August H 8%" at bounding box center [168, 268] width 42 height 8
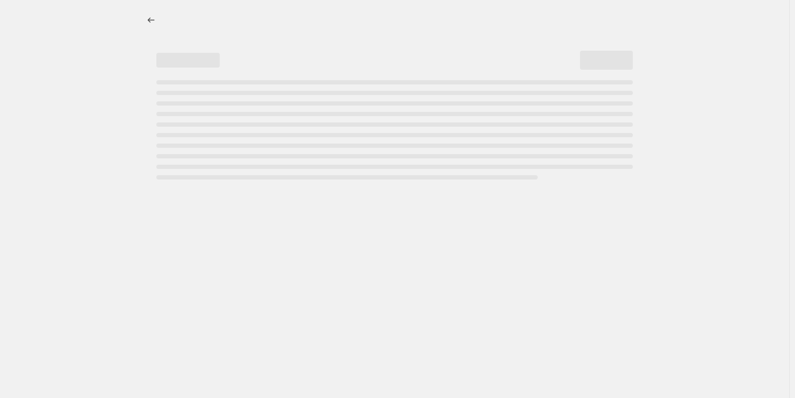
select select "percentage"
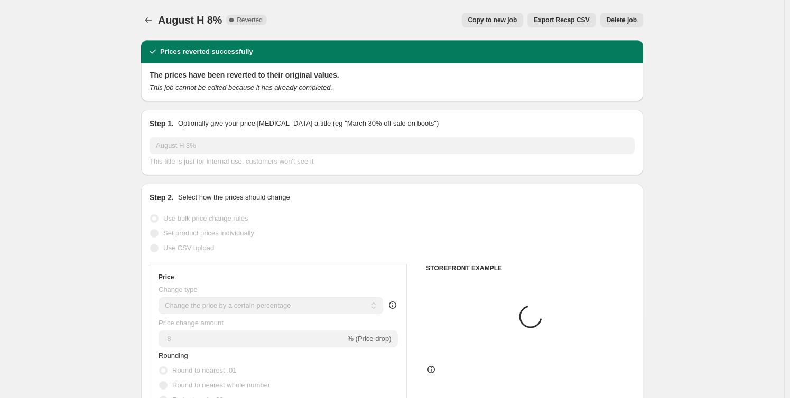
click at [473, 17] on span "Copy to new job" at bounding box center [492, 20] width 49 height 8
select select "percentage"
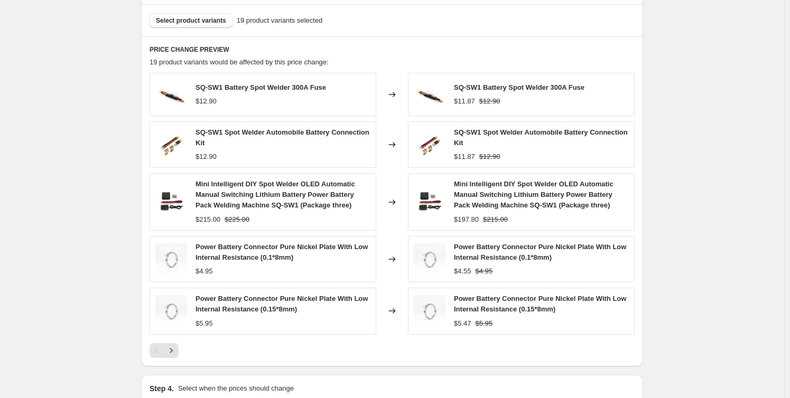
scroll to position [713, 0]
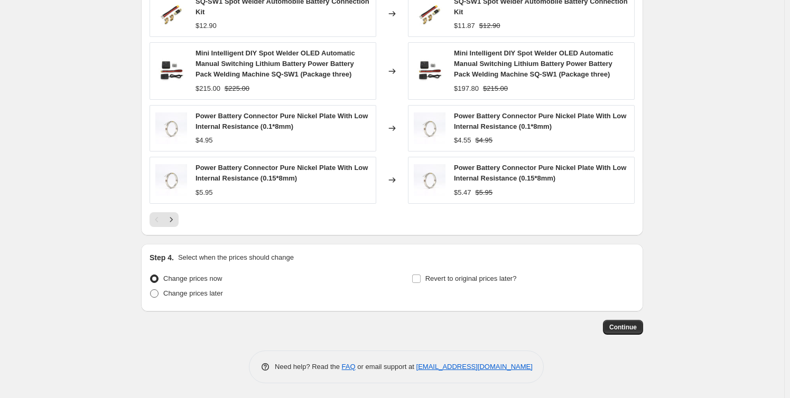
click at [176, 289] on span "Change prices later" at bounding box center [193, 293] width 60 height 8
click at [151, 289] on input "Change prices later" at bounding box center [150, 289] width 1 height 1
radio input "true"
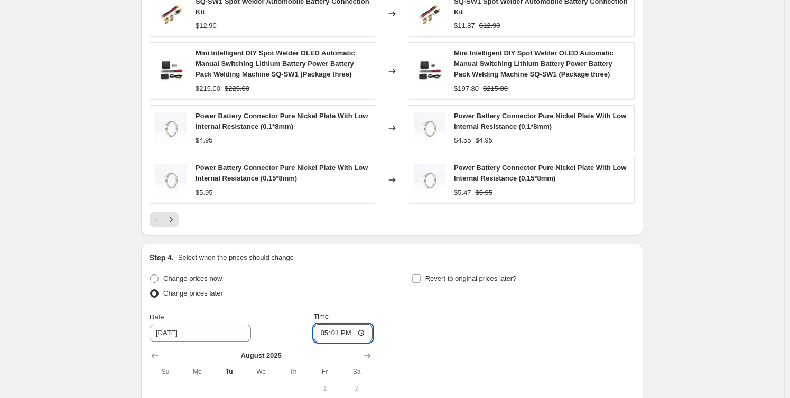
click at [336, 333] on input "17:01" at bounding box center [343, 333] width 59 height 18
click at [335, 332] on input "10:10" at bounding box center [343, 333] width 59 height 18
type input "17:10"
click at [420, 275] on input "Revert to original prices later?" at bounding box center [416, 279] width 8 height 8
checkbox input "true"
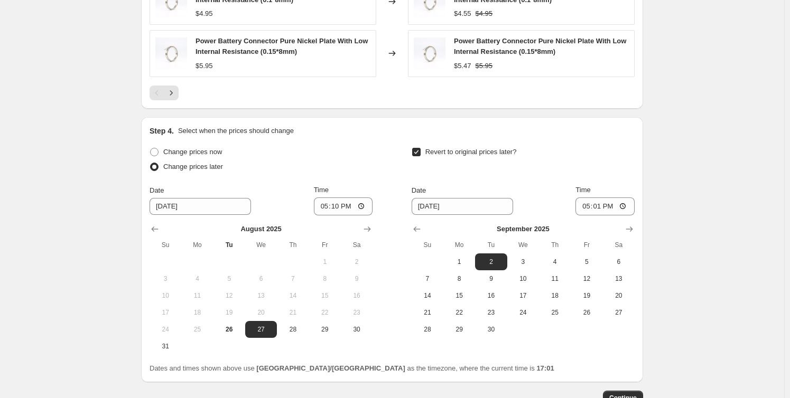
scroll to position [910, 0]
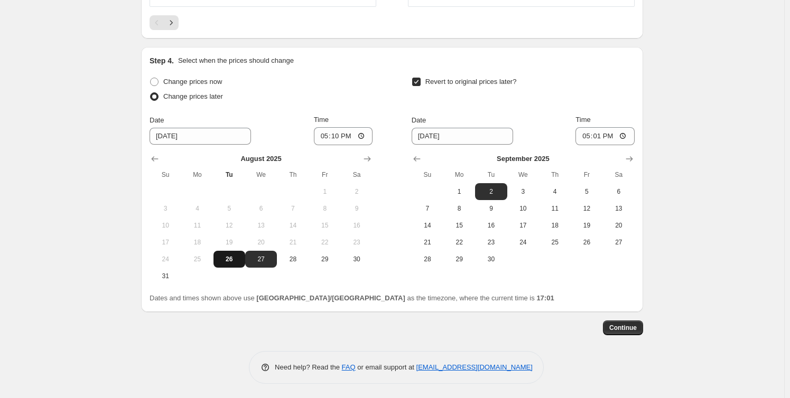
drag, startPoint x: 228, startPoint y: 259, endPoint x: 236, endPoint y: 256, distance: 8.5
click at [236, 256] on span "26" at bounding box center [229, 259] width 23 height 8
type input "[DATE]"
drag, startPoint x: 464, startPoint y: 191, endPoint x: 595, endPoint y: 153, distance: 136.3
click at [475, 187] on button "1" at bounding box center [459, 191] width 32 height 17
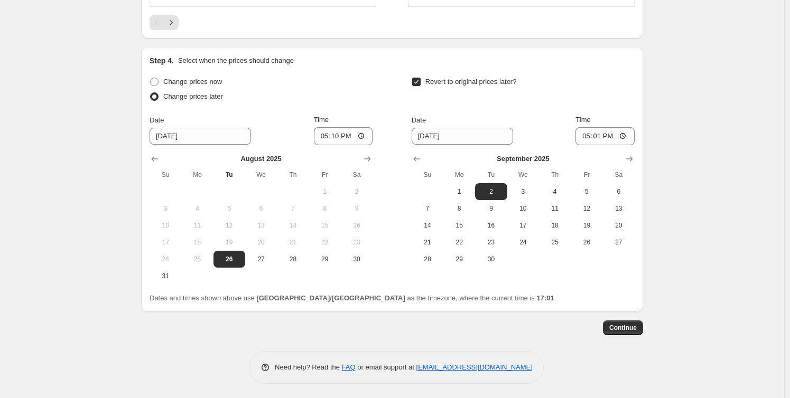
type input "[DATE]"
click at [602, 135] on input "17:01" at bounding box center [604, 136] width 59 height 18
type input "10:00"
click at [625, 329] on span "Continue" at bounding box center [622, 328] width 27 height 8
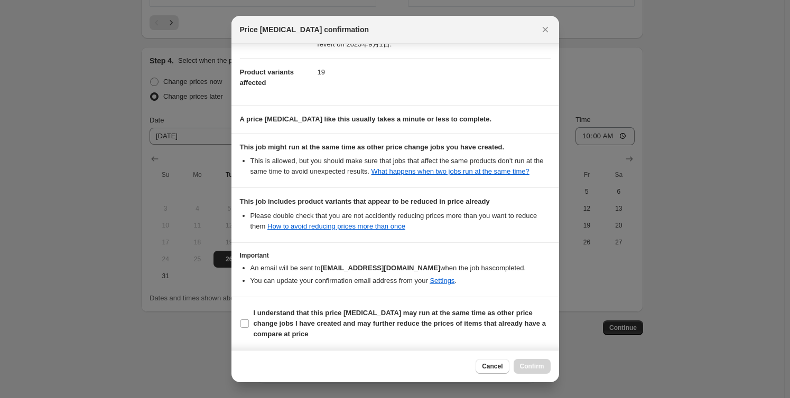
scroll to position [119, 0]
click at [246, 317] on label "I understand that this price [MEDICAL_DATA] may run at the same time as other p…" at bounding box center [395, 324] width 311 height 36
click at [246, 320] on input "I understand that this price [MEDICAL_DATA] may run at the same time as other p…" at bounding box center [244, 324] width 8 height 8
checkbox input "true"
click at [529, 362] on button "Confirm" at bounding box center [531, 366] width 37 height 15
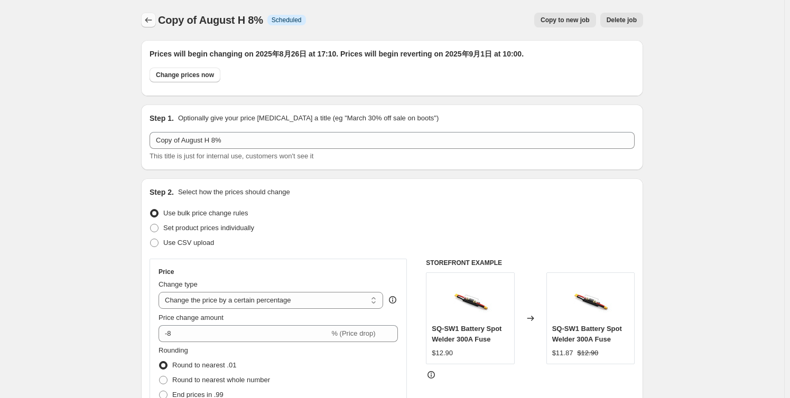
click at [147, 16] on icon "Price change jobs" at bounding box center [148, 20] width 11 height 11
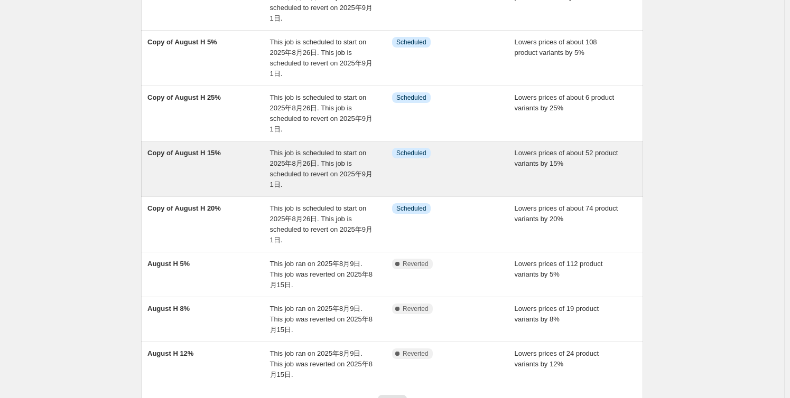
scroll to position [288, 0]
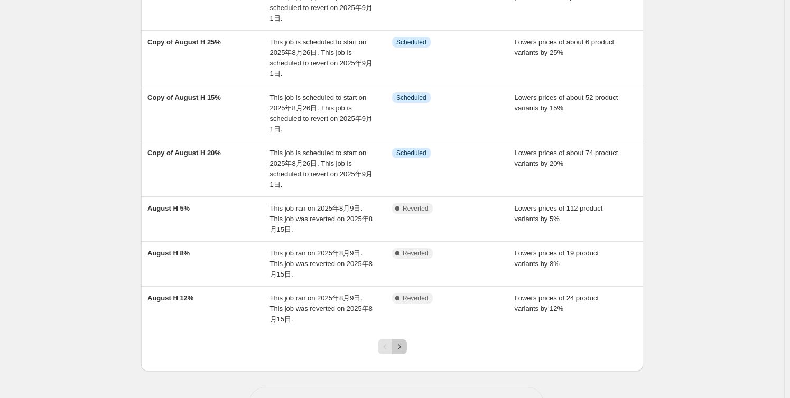
click at [403, 342] on icon "Next" at bounding box center [399, 347] width 11 height 11
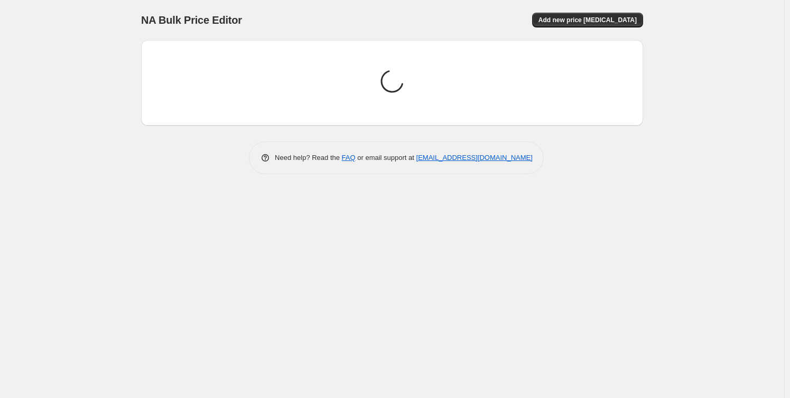
scroll to position [0, 0]
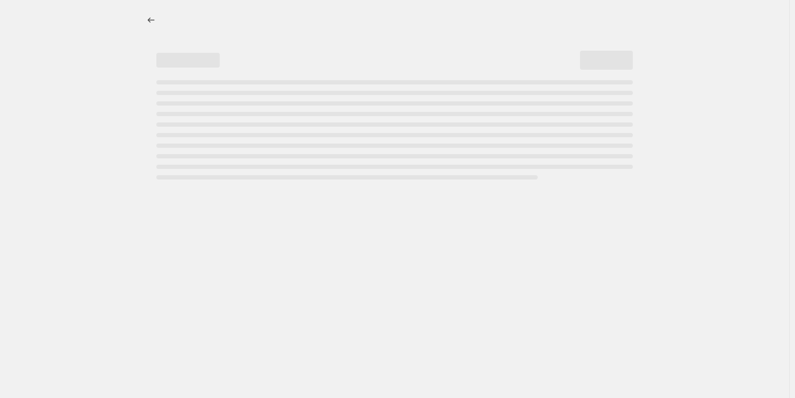
select select "percentage"
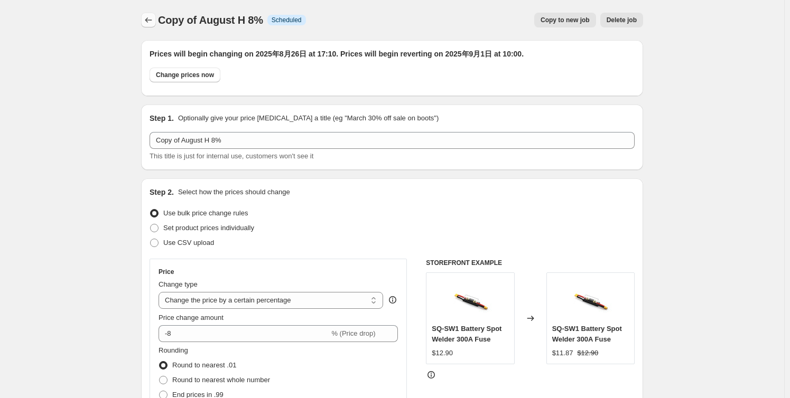
click at [153, 20] on icon "Price change jobs" at bounding box center [148, 20] width 11 height 11
